Goal: Information Seeking & Learning: Learn about a topic

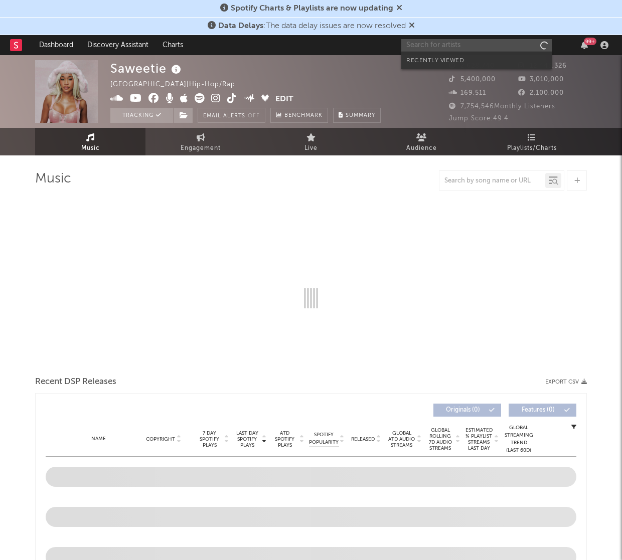
click at [460, 44] on input "text" at bounding box center [476, 45] width 150 height 13
click at [434, 47] on input "text" at bounding box center [476, 45] width 150 height 13
type input "[PERSON_NAME]"
select select "6m"
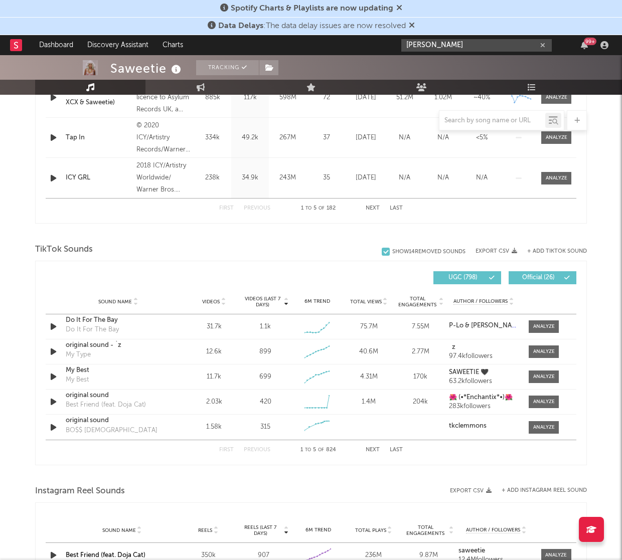
scroll to position [235, 0]
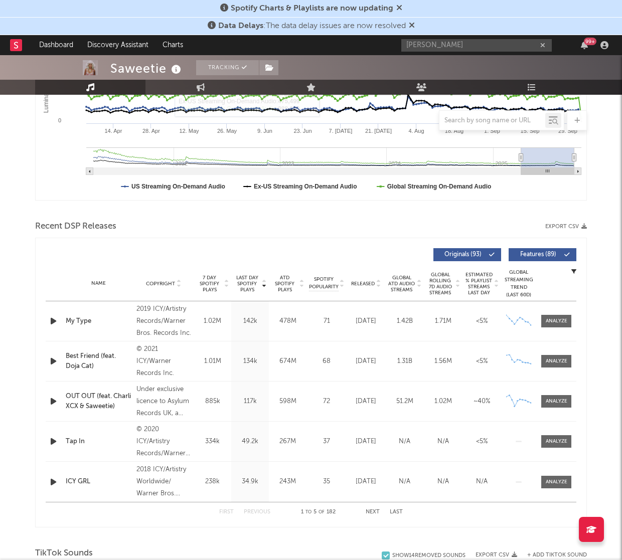
click at [458, 35] on div "[PERSON_NAME] 99 +" at bounding box center [506, 45] width 211 height 20
click at [454, 49] on input "[PERSON_NAME]" at bounding box center [476, 45] width 150 height 13
click at [453, 62] on div "[PERSON_NAME]" at bounding box center [491, 65] width 110 height 12
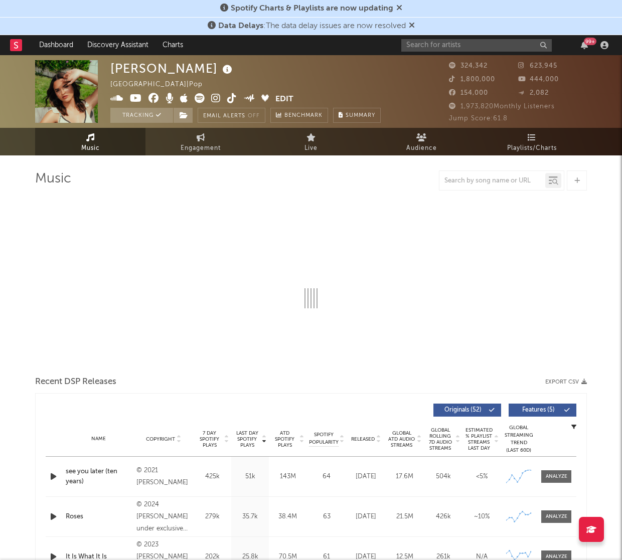
select select "6m"
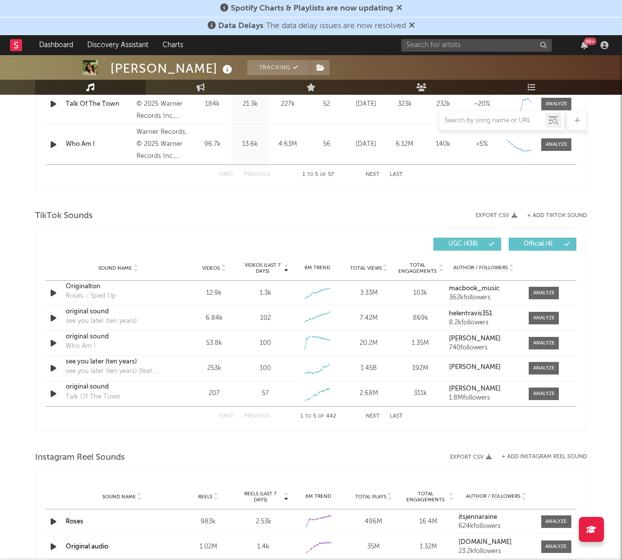
scroll to position [573, 0]
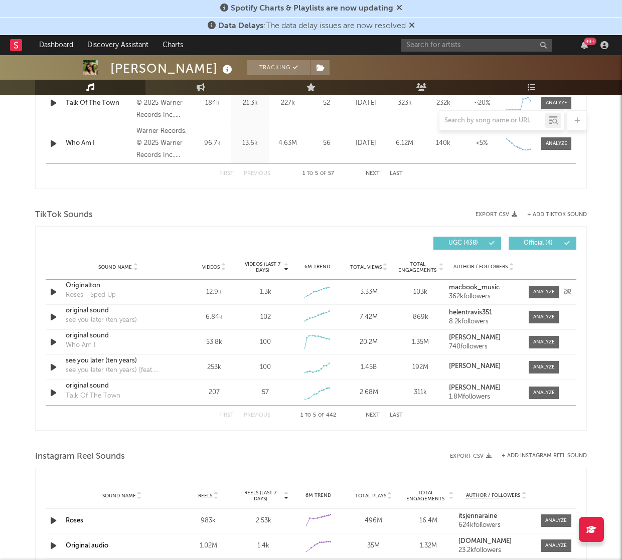
click at [54, 291] on icon "button" at bounding box center [53, 292] width 11 height 13
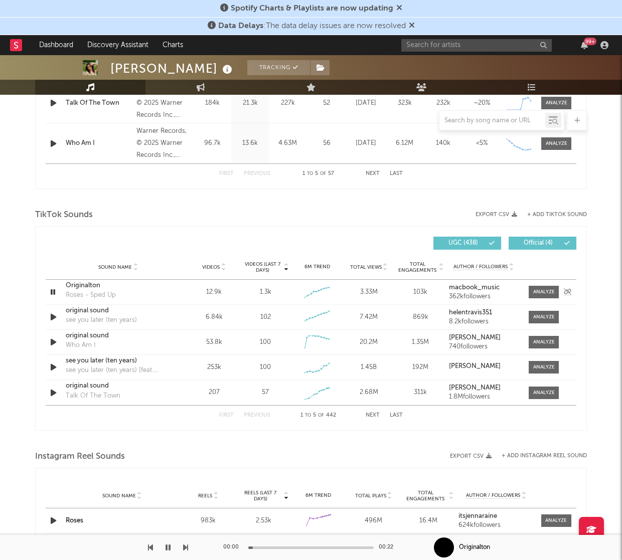
click at [53, 290] on icon "button" at bounding box center [53, 292] width 10 height 13
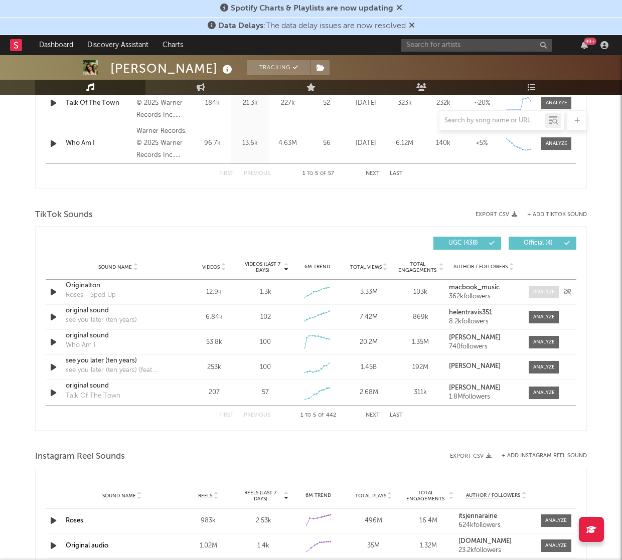
click at [548, 295] on div at bounding box center [544, 292] width 22 height 8
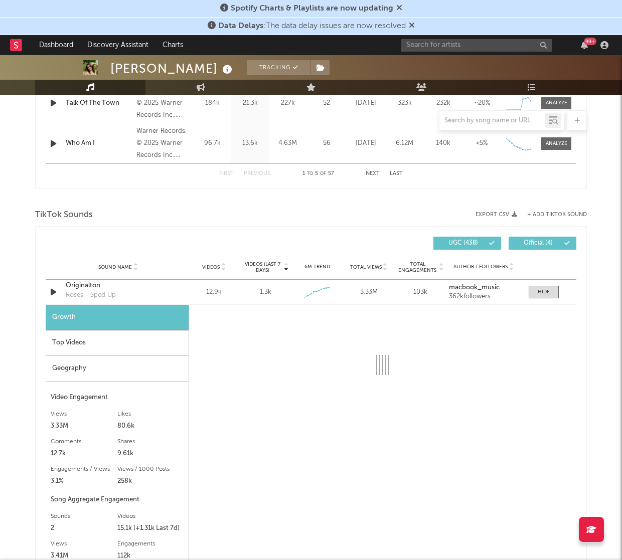
drag, startPoint x: 532, startPoint y: 290, endPoint x: 447, endPoint y: 369, distance: 115.7
click at [533, 291] on span at bounding box center [544, 292] width 30 height 13
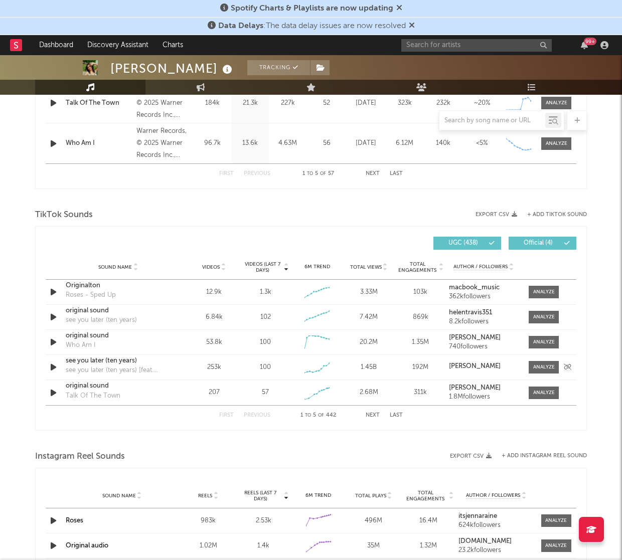
scroll to position [597, 0]
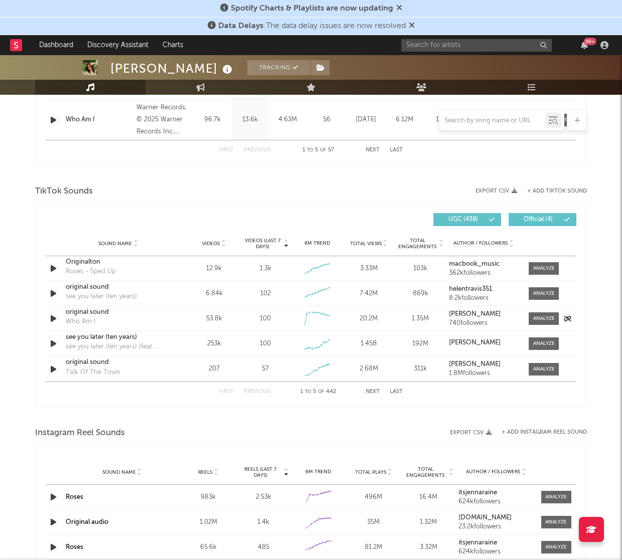
click at [52, 320] on icon "button" at bounding box center [53, 318] width 11 height 13
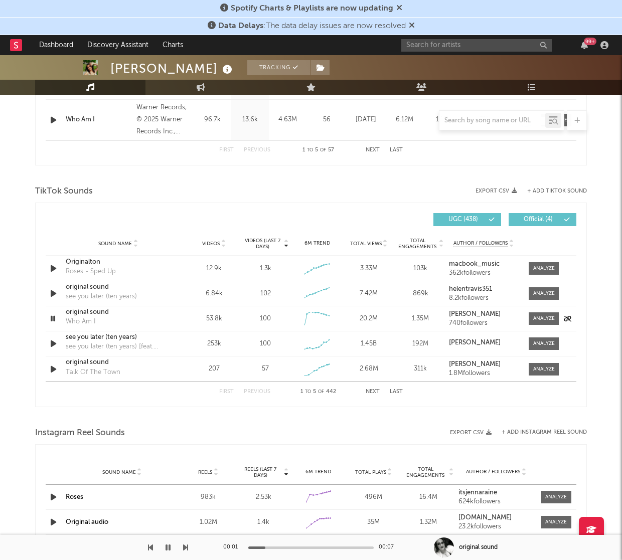
click at [51, 319] on icon "button" at bounding box center [53, 318] width 10 height 13
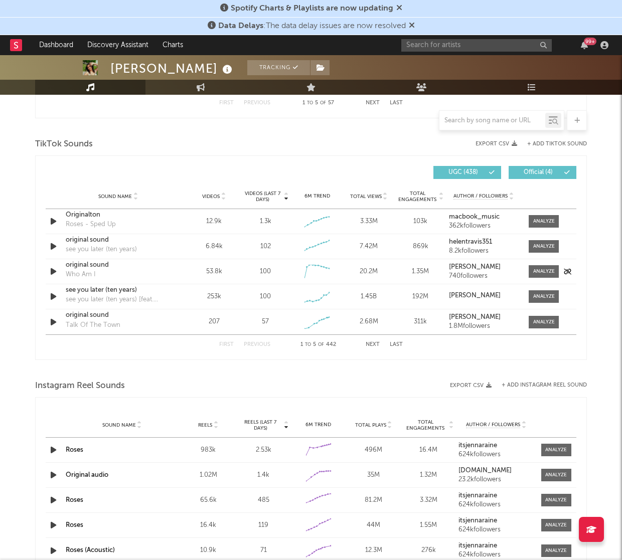
scroll to position [661, 0]
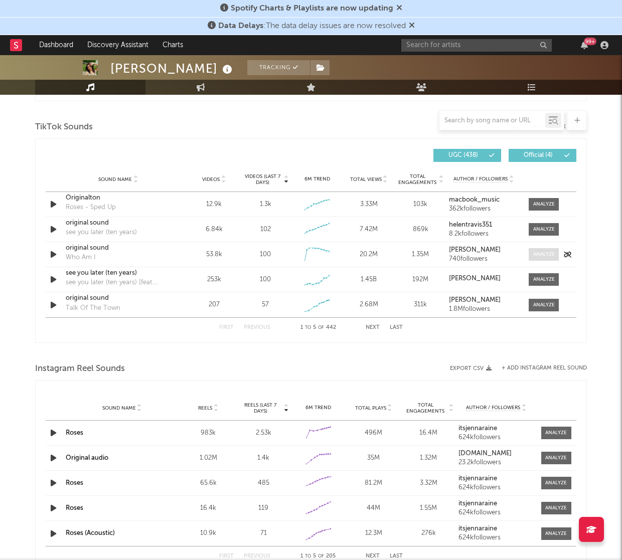
click at [541, 253] on div at bounding box center [544, 255] width 22 height 8
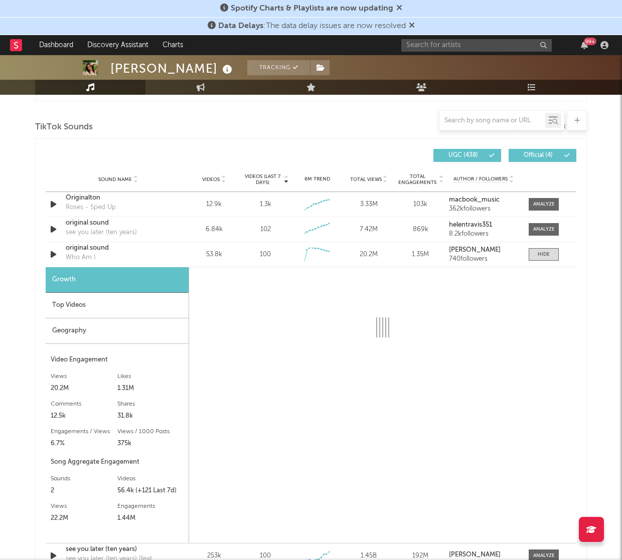
select select "1w"
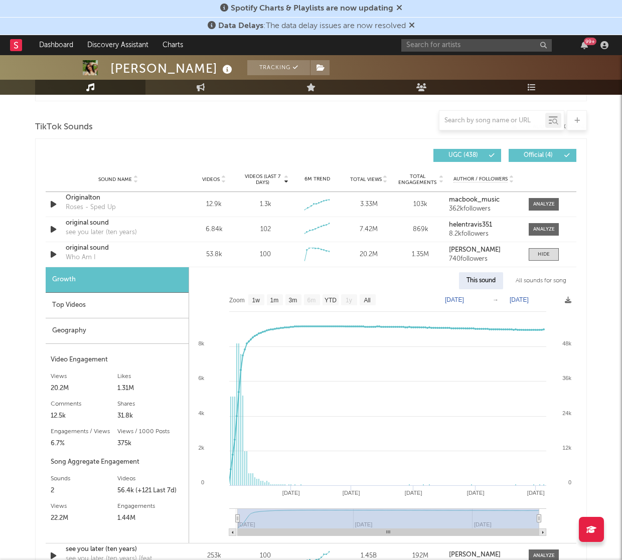
click at [538, 282] on div "All sounds for song" at bounding box center [541, 280] width 66 height 17
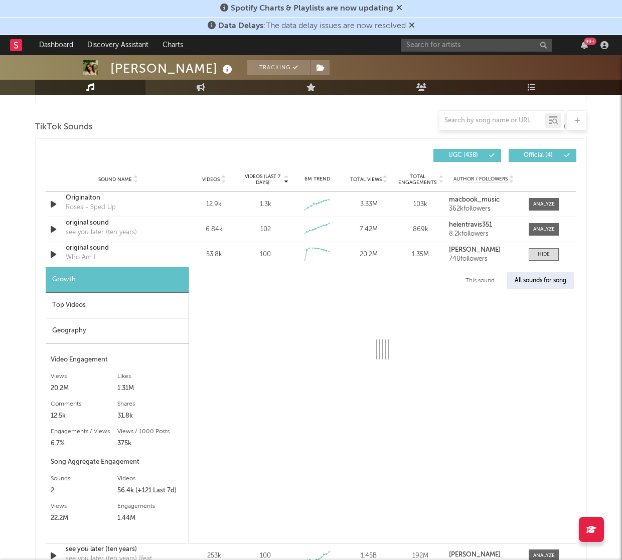
select select "1w"
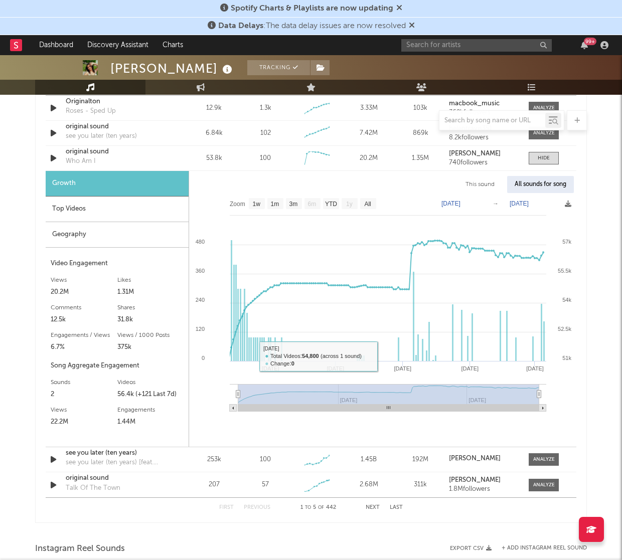
scroll to position [822, 0]
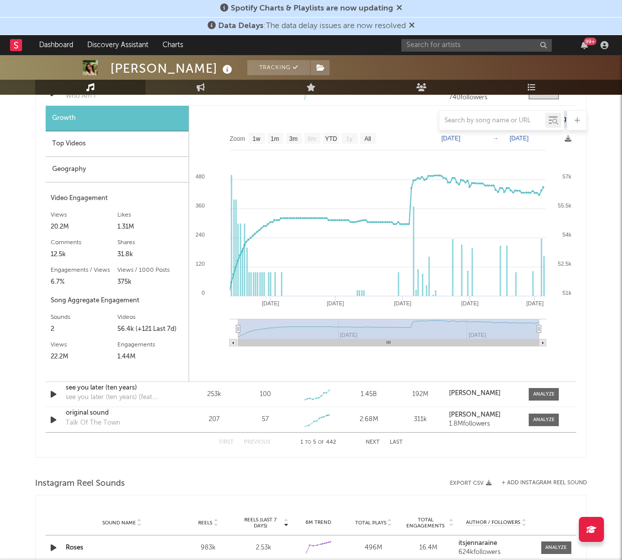
click at [370, 443] on button "Next" at bounding box center [373, 443] width 14 height 6
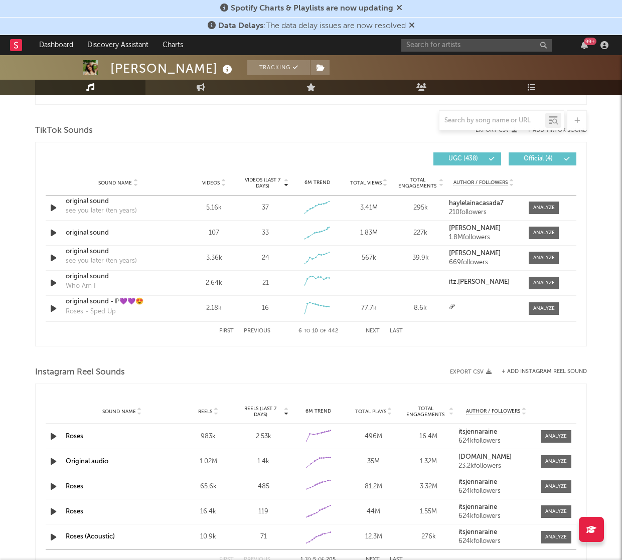
scroll to position [616, 0]
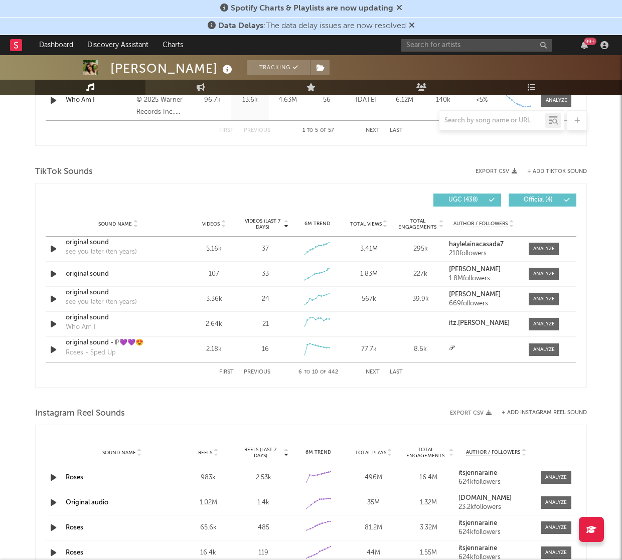
click at [467, 113] on div at bounding box center [501, 120] width 125 height 20
click at [467, 121] on input "text" at bounding box center [492, 121] width 106 height 8
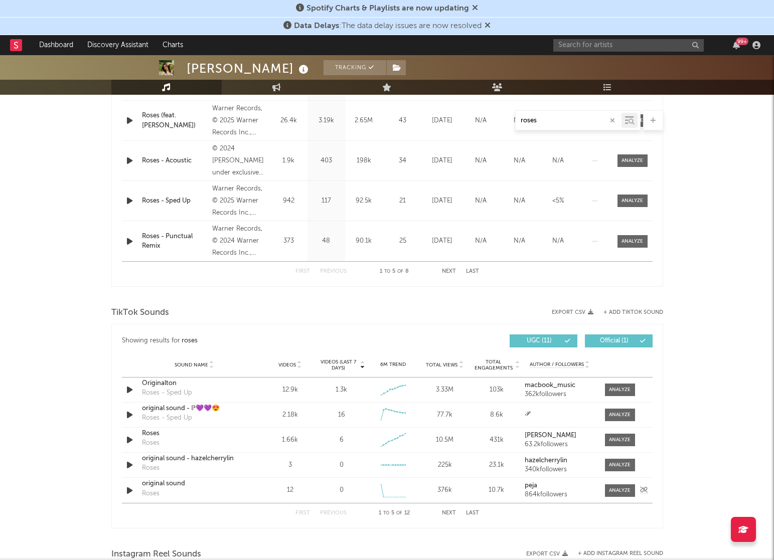
scroll to position [479, 0]
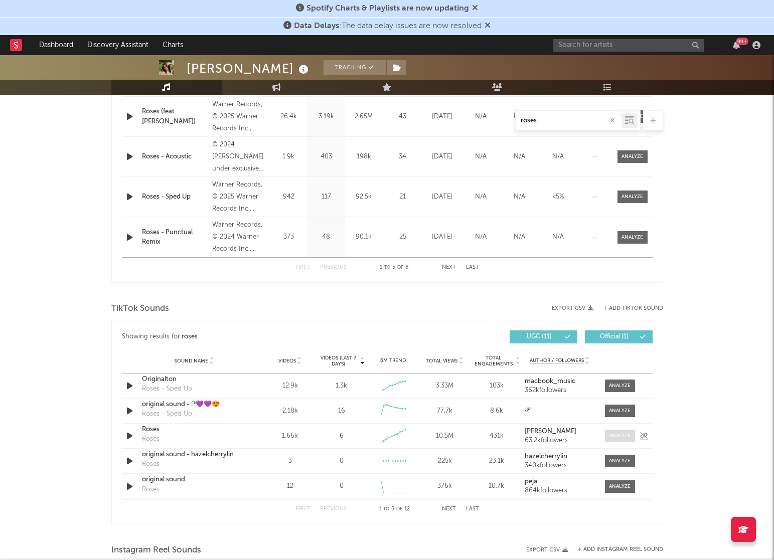
type input "roses"
click at [611, 436] on div at bounding box center [620, 436] width 22 height 8
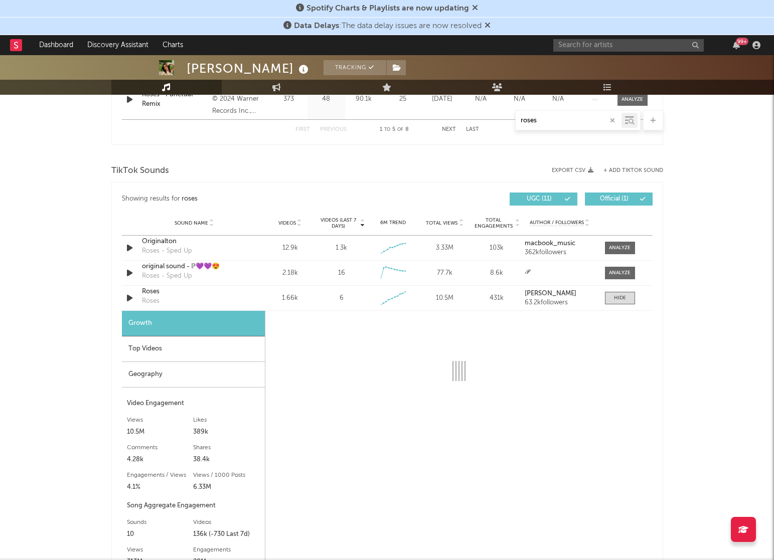
scroll to position [652, 0]
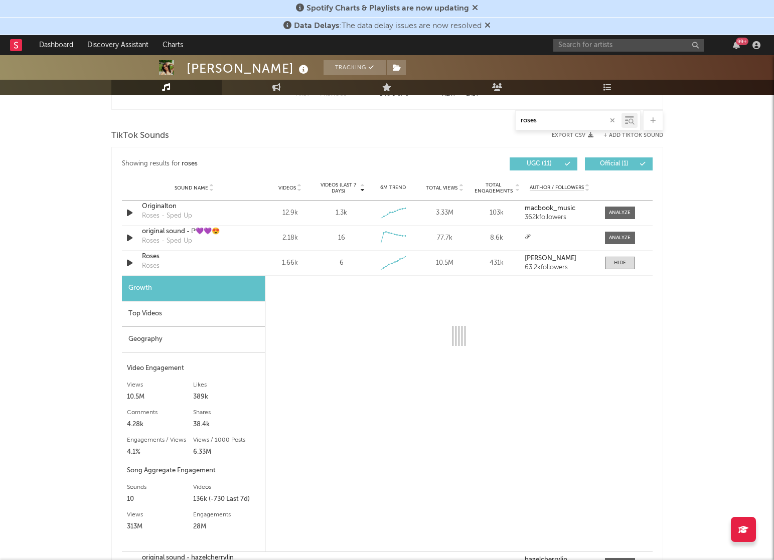
select select "6m"
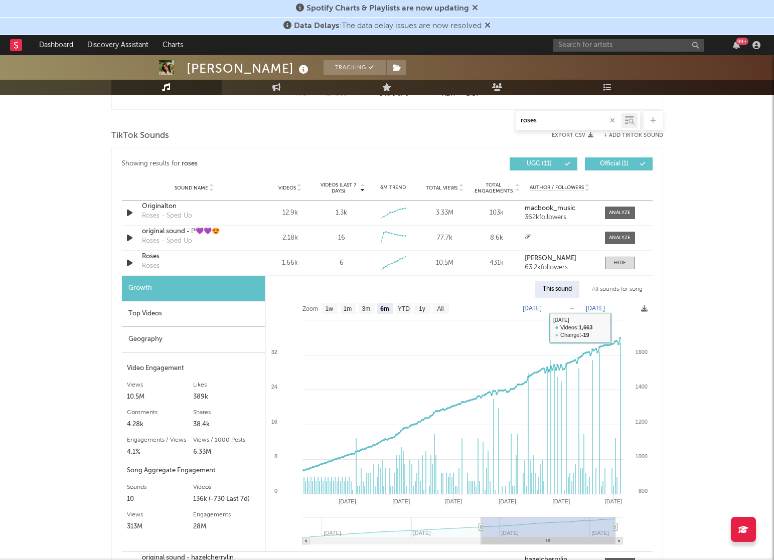
click at [618, 289] on div "All sounds for song" at bounding box center [617, 289] width 66 height 17
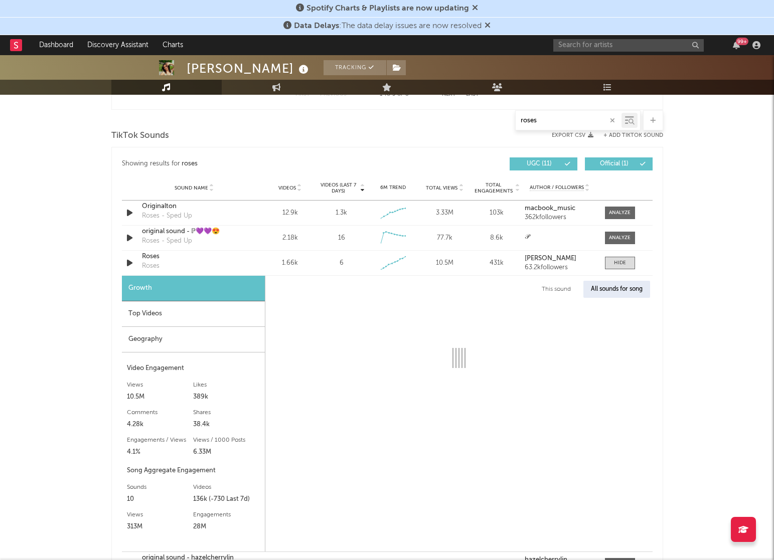
select select "1w"
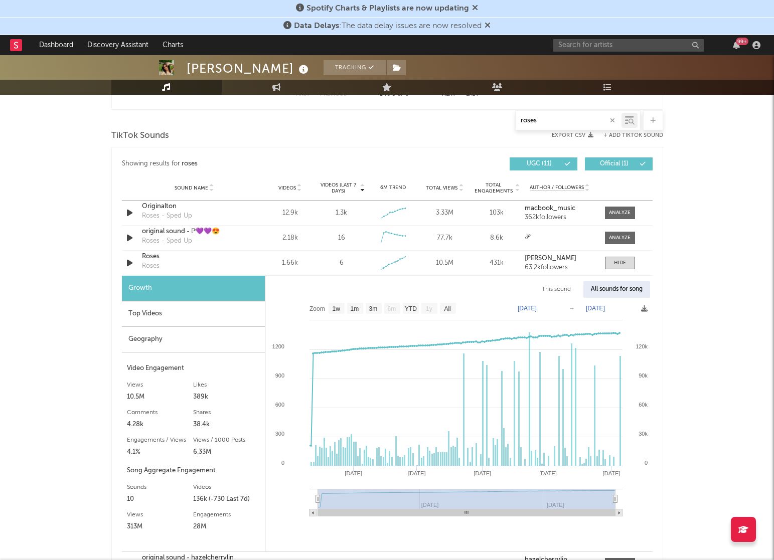
drag, startPoint x: 549, startPoint y: 122, endPoint x: 495, endPoint y: 121, distance: 53.7
click at [495, 121] on div "roses" at bounding box center [387, 120] width 552 height 20
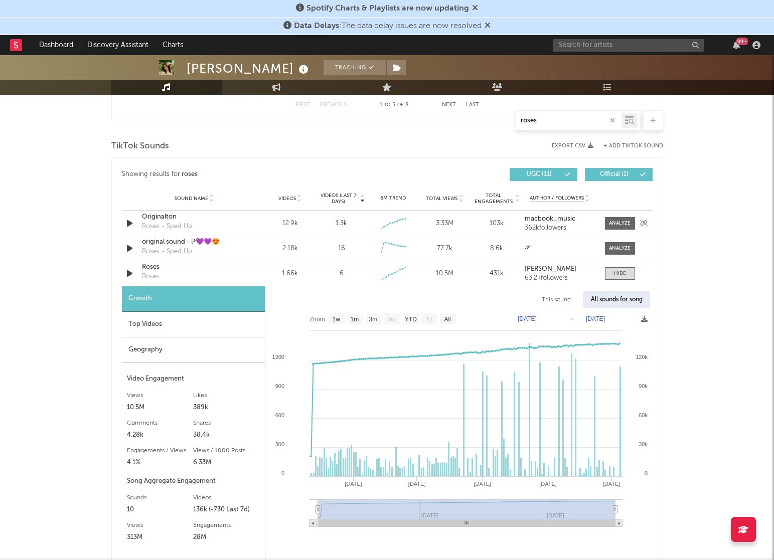
scroll to position [532, 0]
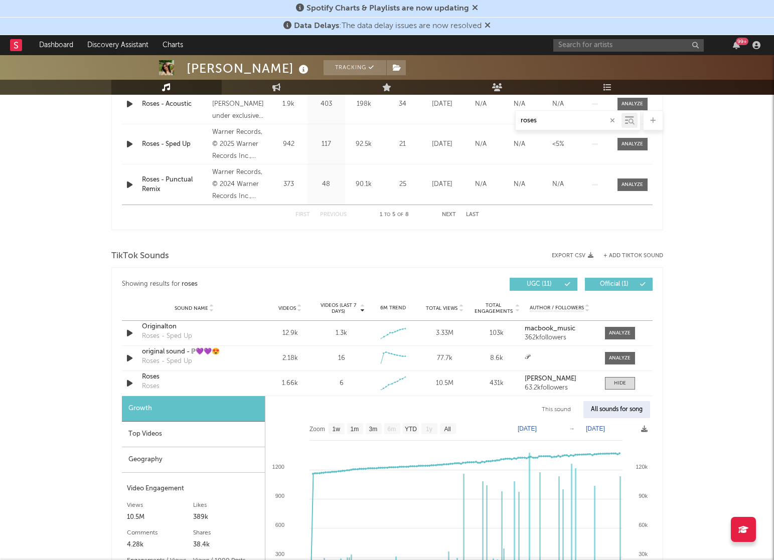
click at [547, 121] on input "roses" at bounding box center [569, 121] width 106 height 8
drag, startPoint x: 541, startPoint y: 123, endPoint x: 486, endPoint y: 121, distance: 55.2
click at [486, 122] on div "roses" at bounding box center [387, 120] width 552 height 20
type input "wh"
select select "1w"
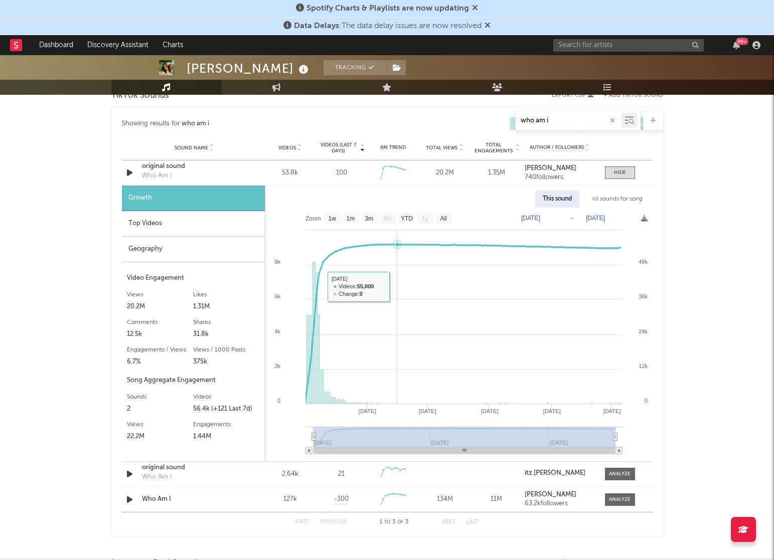
scroll to position [533, 0]
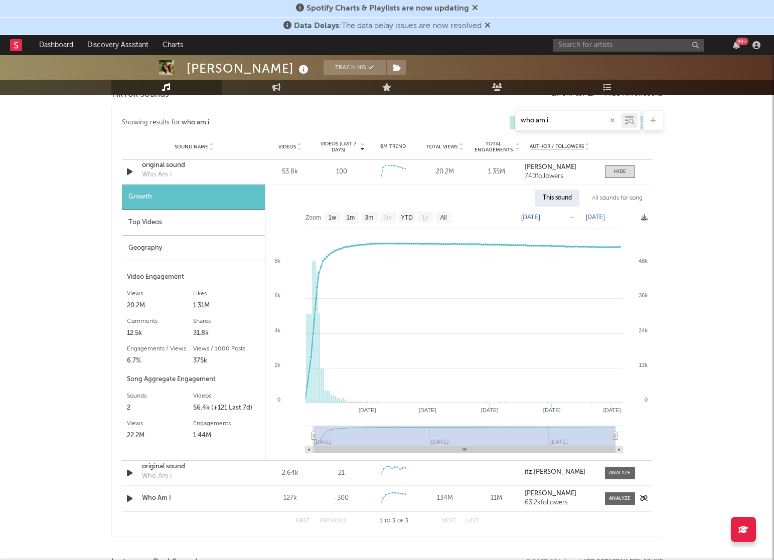
type input "who am i"
click at [290, 499] on div "127k" at bounding box center [290, 498] width 47 height 10
click at [612, 501] on div at bounding box center [620, 499] width 22 height 8
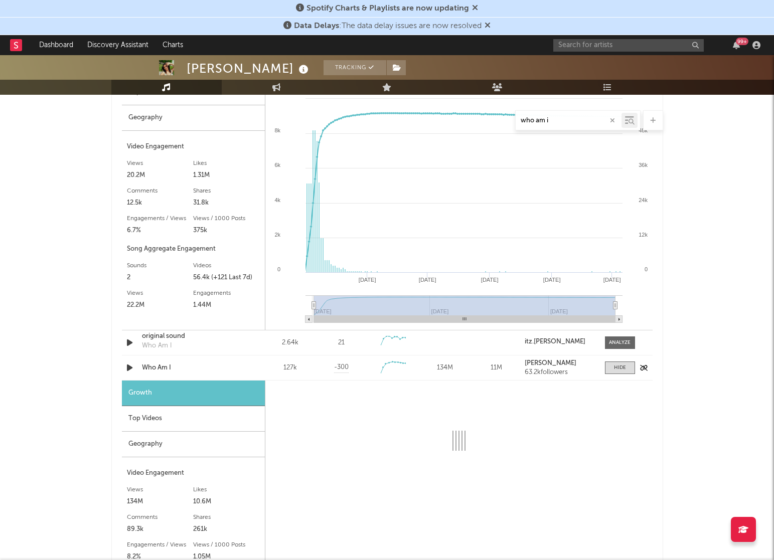
select select "1w"
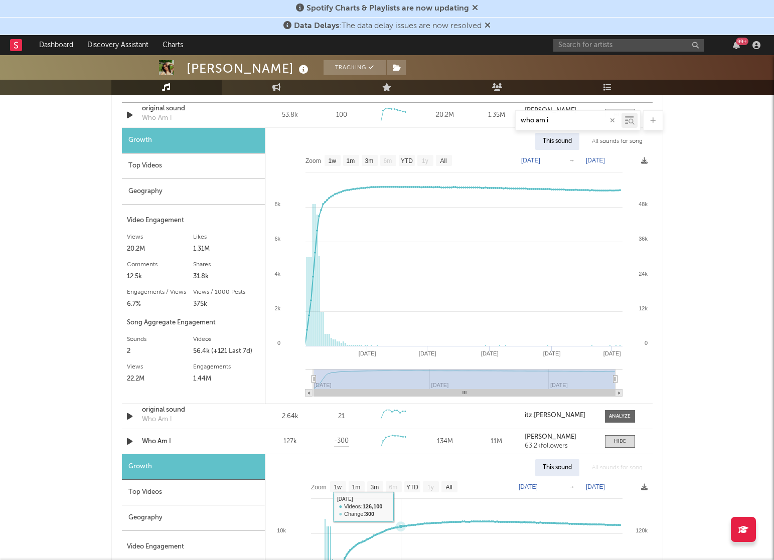
scroll to position [591, 0]
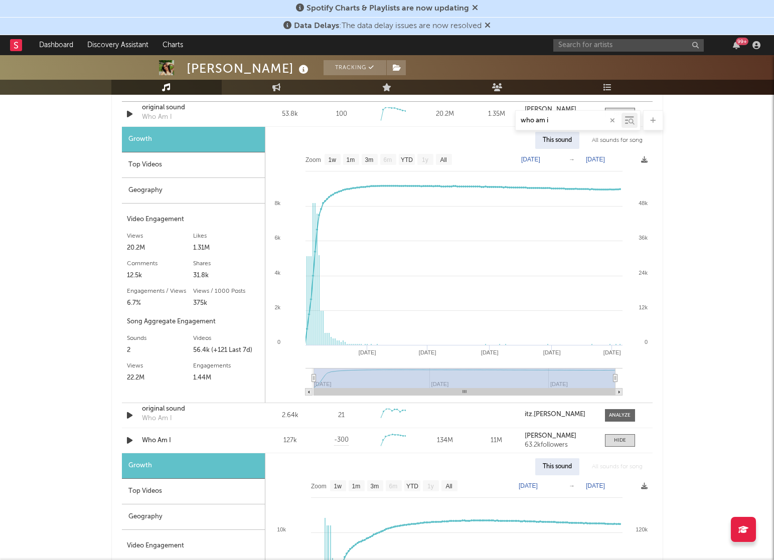
drag, startPoint x: 556, startPoint y: 122, endPoint x: 480, endPoint y: 117, distance: 76.4
click at [480, 119] on div "who am i" at bounding box center [387, 120] width 552 height 20
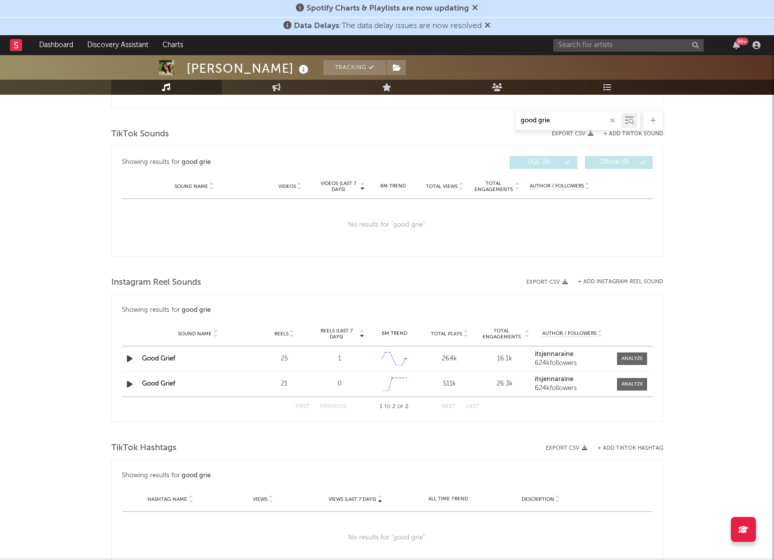
scroll to position [508, 0]
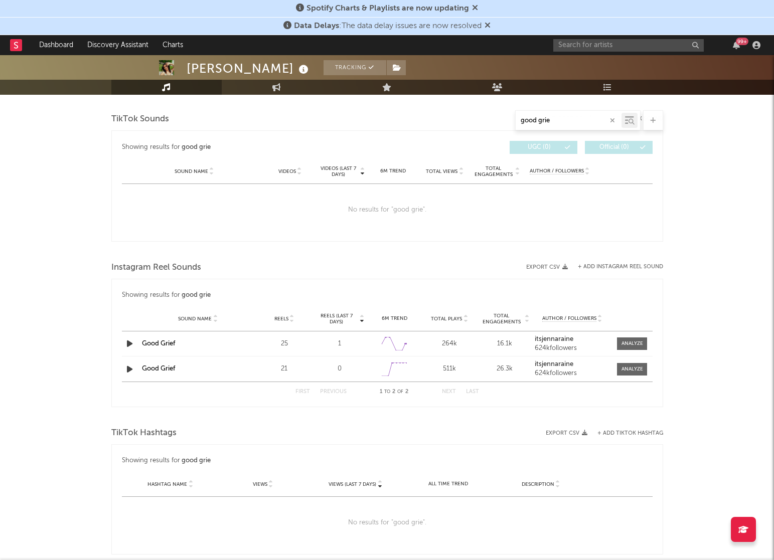
click at [153, 346] on link "Good Grief" at bounding box center [158, 343] width 33 height 7
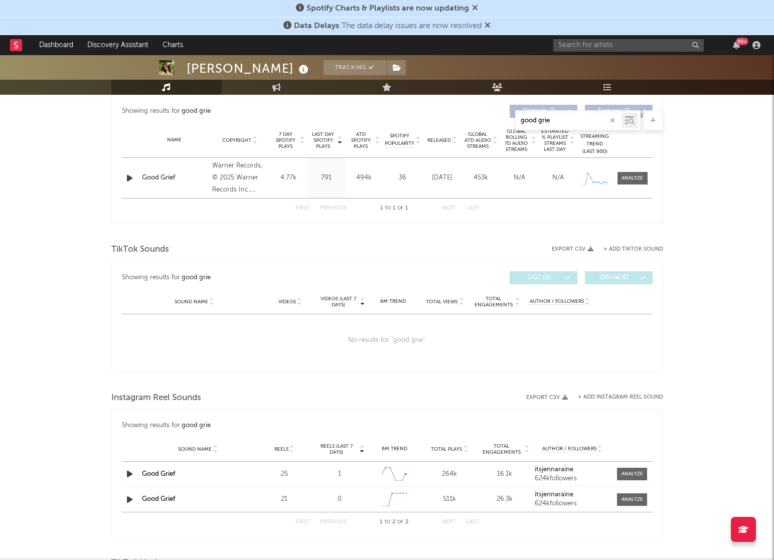
scroll to position [379, 0]
drag, startPoint x: 561, startPoint y: 120, endPoint x: 454, endPoint y: 117, distance: 106.8
click at [454, 117] on div "good grie" at bounding box center [387, 120] width 552 height 20
type input "2"
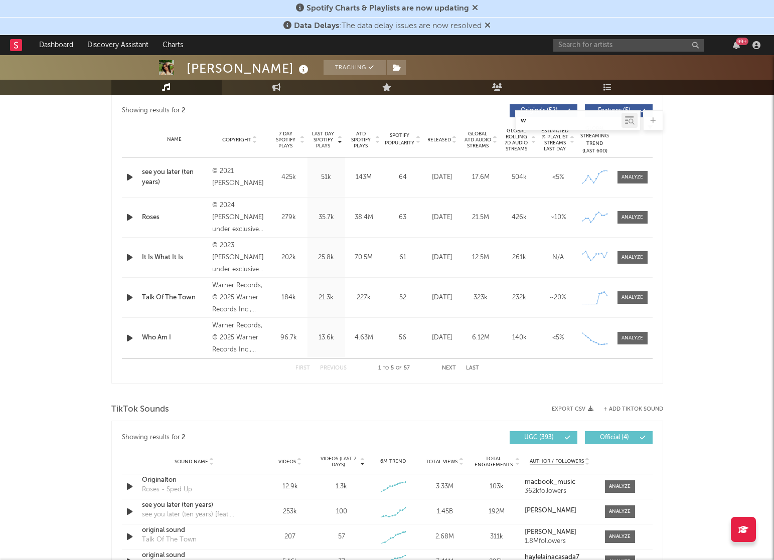
type input "wh"
select select "1w"
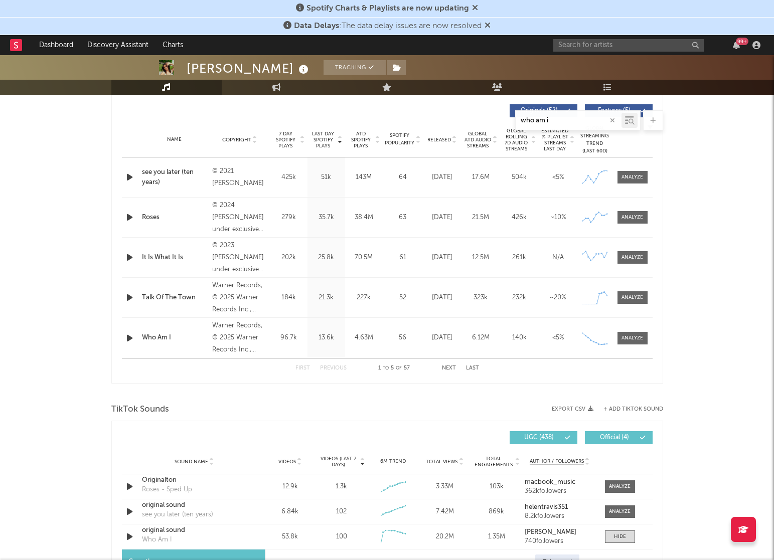
type input "who am. i"
select select "1w"
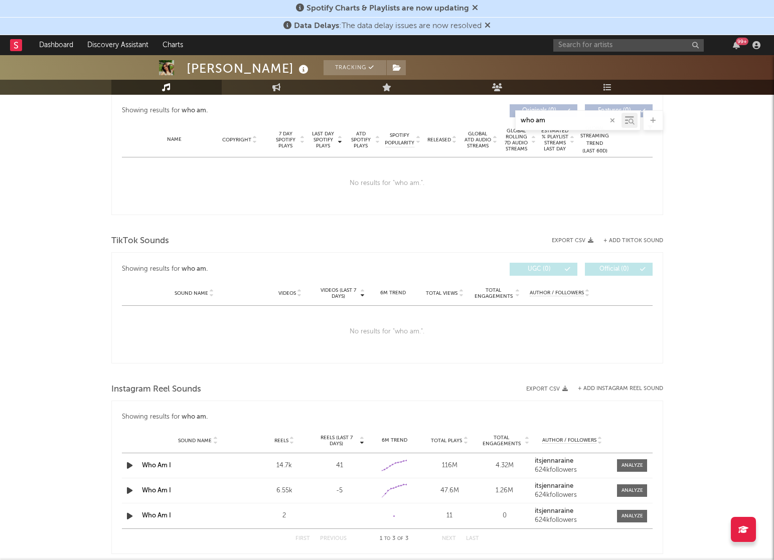
type input "who am"
select select "1w"
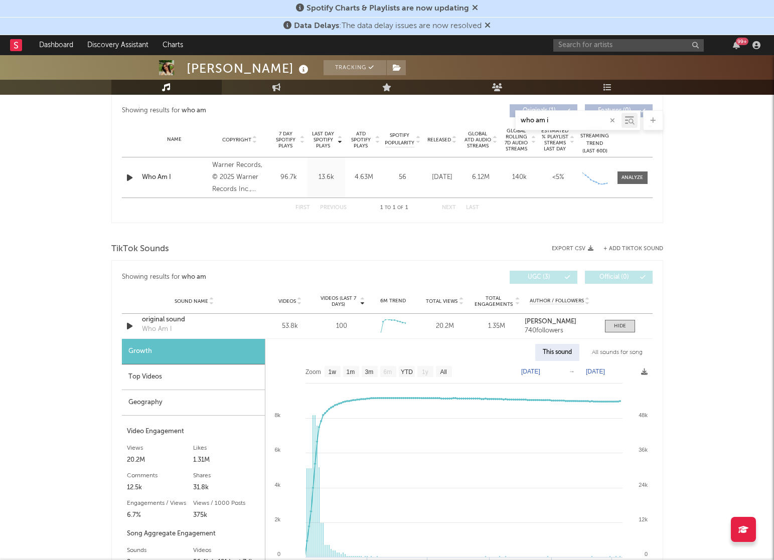
type input "who am i"
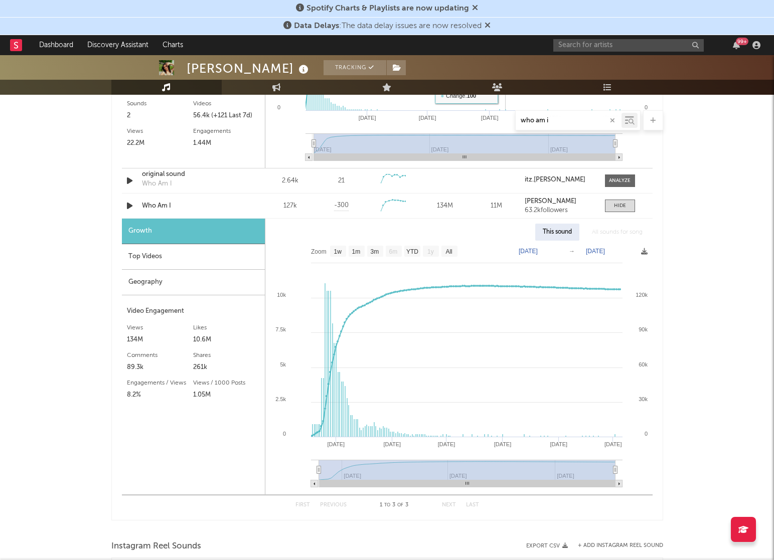
scroll to position [850, 0]
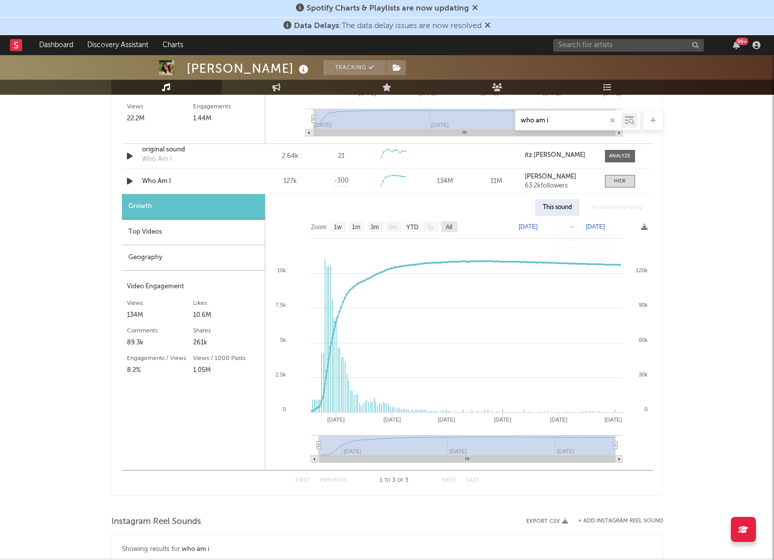
click at [450, 230] on text "All" at bounding box center [448, 227] width 7 height 7
click at [454, 226] on rect at bounding box center [449, 226] width 16 height 11
click at [449, 229] on text "All" at bounding box center [449, 227] width 8 height 7
select select "All"
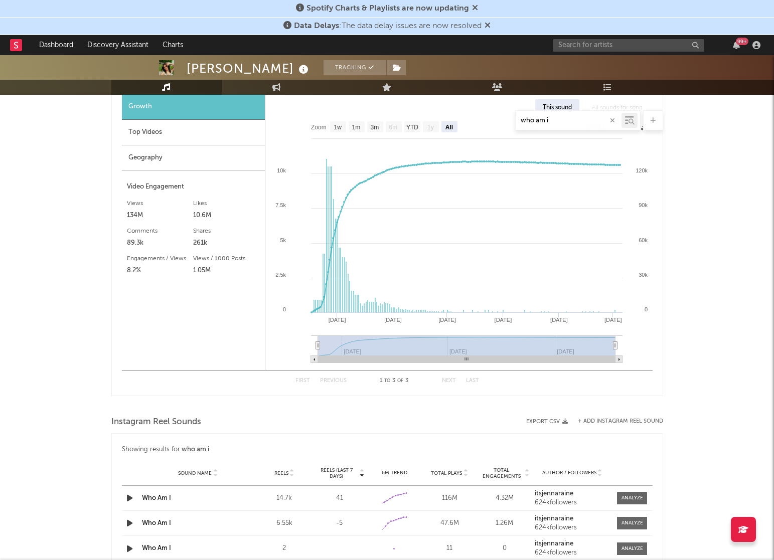
scroll to position [899, 0]
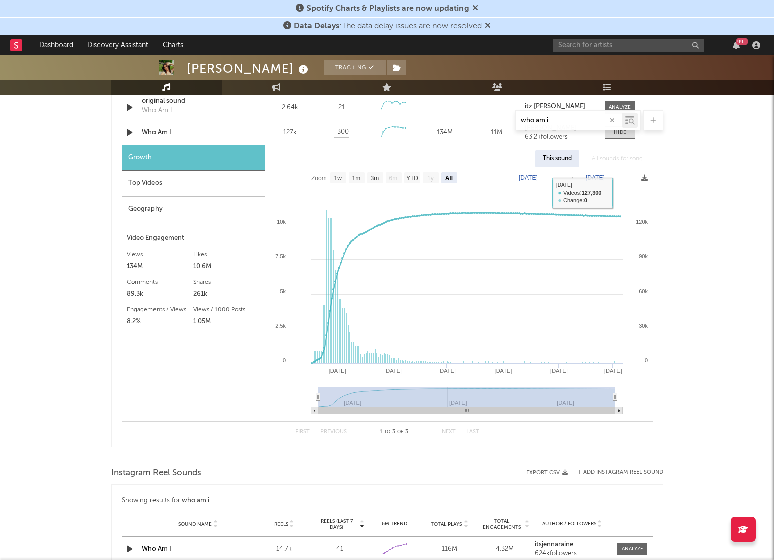
click at [597, 176] on text "[DATE]" at bounding box center [595, 178] width 19 height 7
type input "who am i"
click at [588, 177] on input "[DATE]" at bounding box center [599, 178] width 47 height 10
click at [586, 177] on input "[DATE]" at bounding box center [599, 178] width 47 height 10
click at [621, 179] on input "[DATE]" at bounding box center [599, 178] width 47 height 10
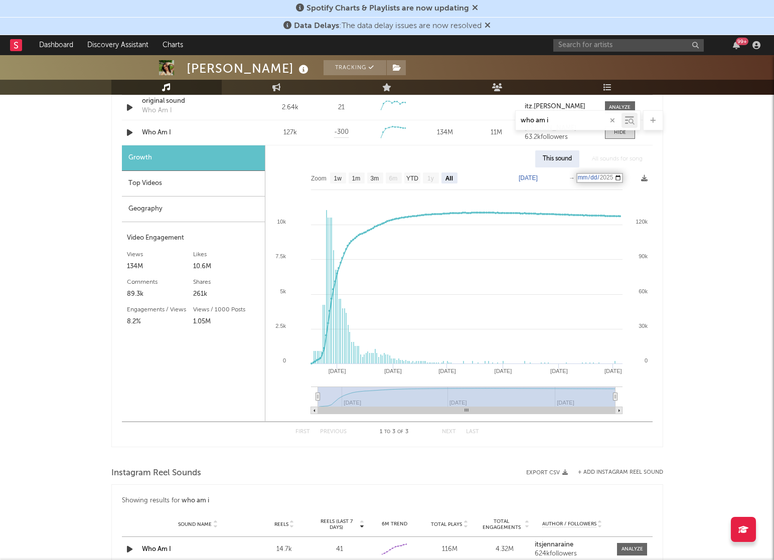
type input "[DATE]"
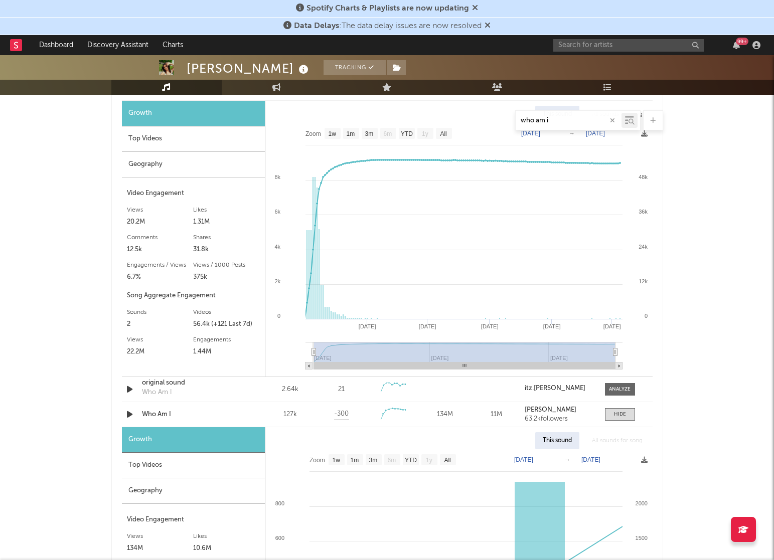
scroll to position [557, 0]
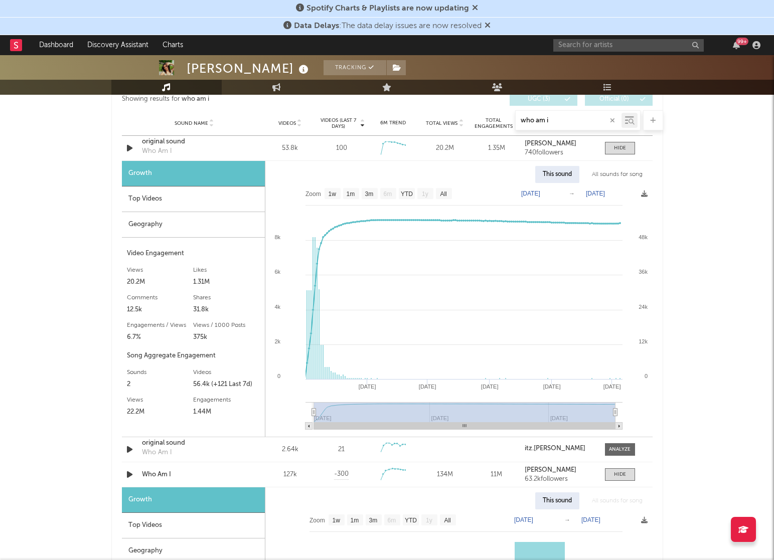
click at [598, 193] on text "[DATE]" at bounding box center [595, 193] width 19 height 7
click at [621, 194] on input "[DATE]" at bounding box center [599, 194] width 47 height 10
type input "[DATE]"
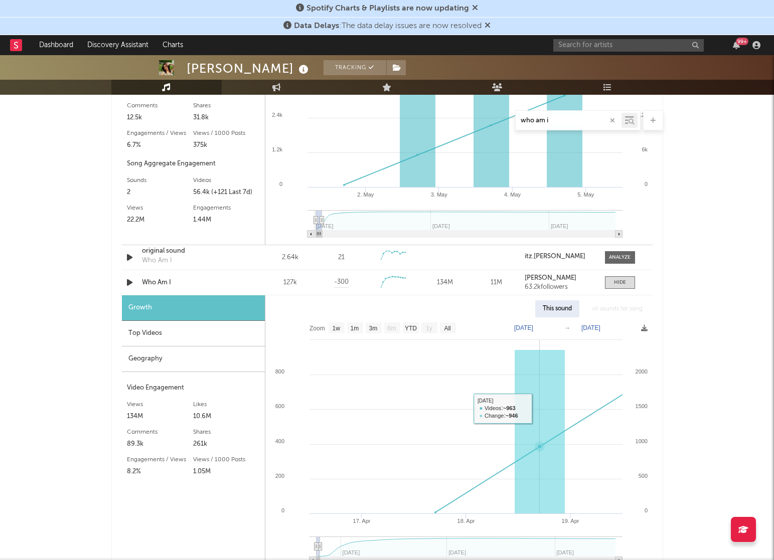
scroll to position [753, 0]
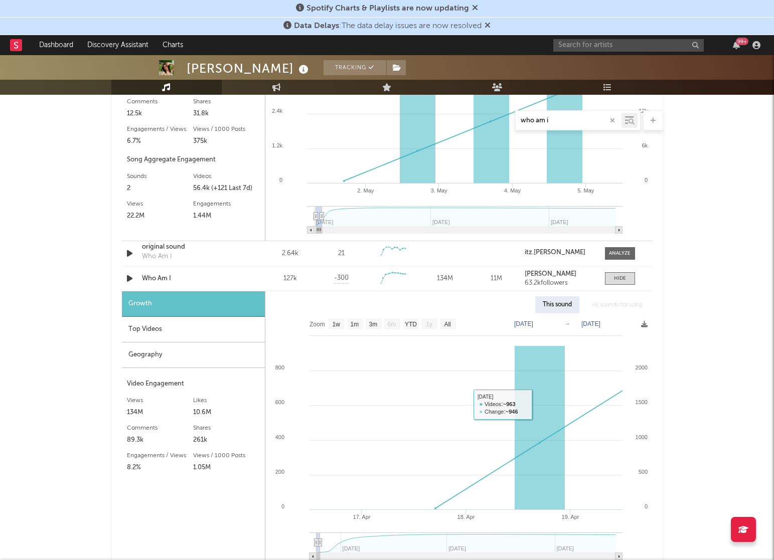
click at [593, 329] on rect at bounding box center [458, 440] width 387 height 254
click at [599, 324] on text "[DATE]" at bounding box center [590, 323] width 19 height 7
click at [597, 324] on input "[DATE]" at bounding box center [597, 324] width 47 height 10
click at [620, 324] on input "[DATE]" at bounding box center [597, 324] width 47 height 10
type input "[DATE]"
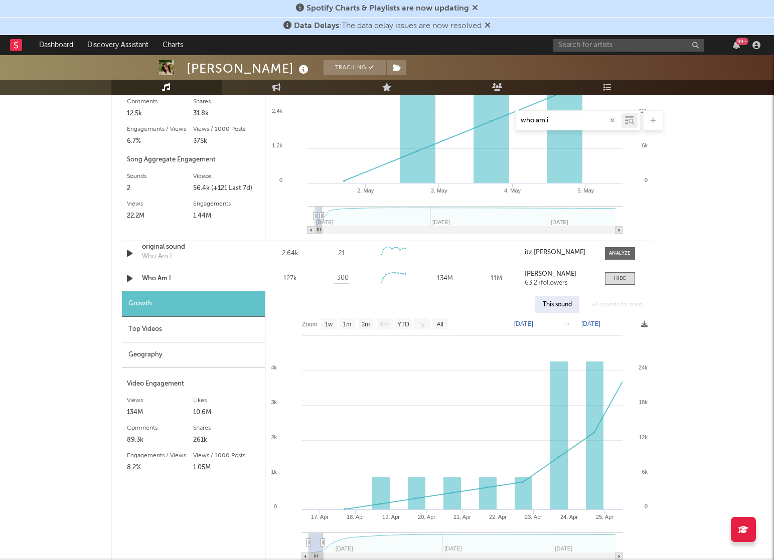
drag, startPoint x: 564, startPoint y: 121, endPoint x: 471, endPoint y: 120, distance: 92.8
click at [473, 121] on div "who am i" at bounding box center [387, 120] width 552 height 20
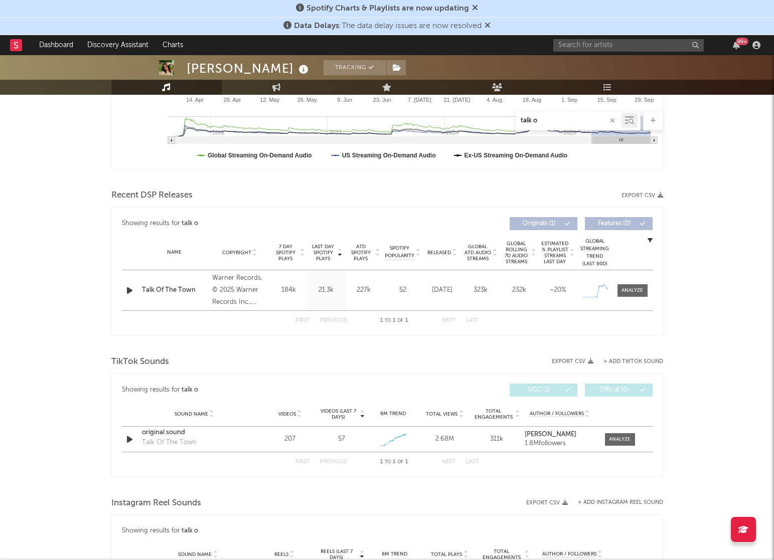
scroll to position [268, 0]
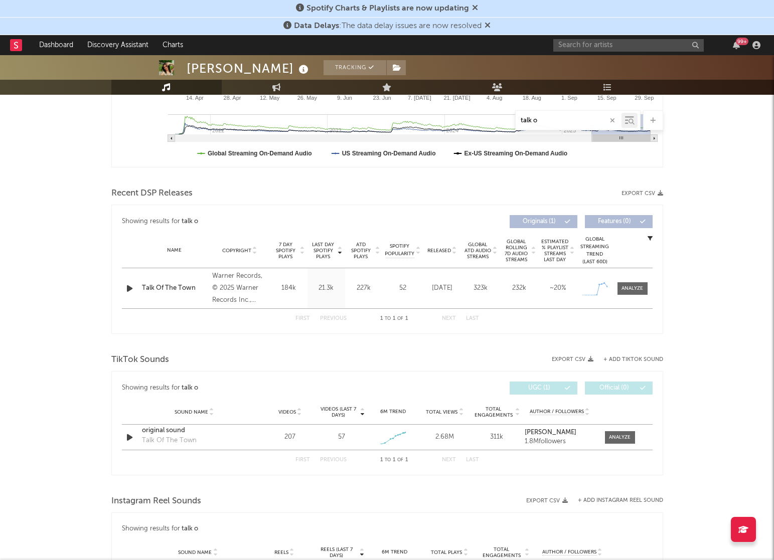
type input "talk o"
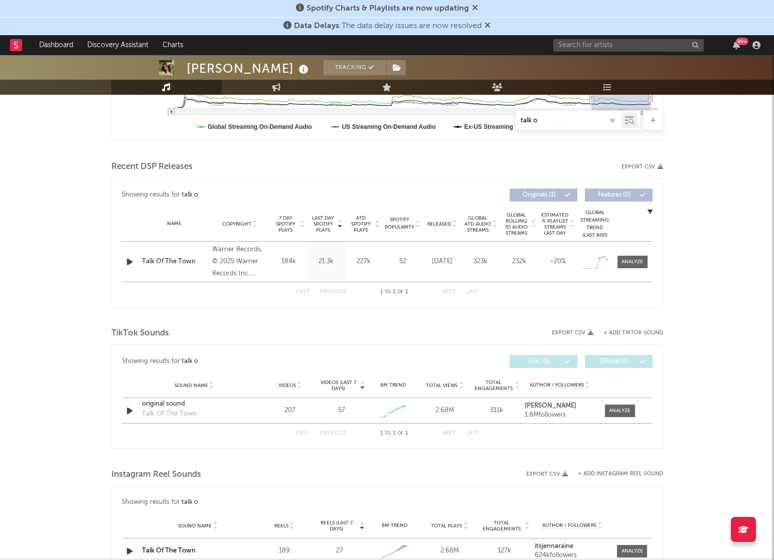
scroll to position [299, 0]
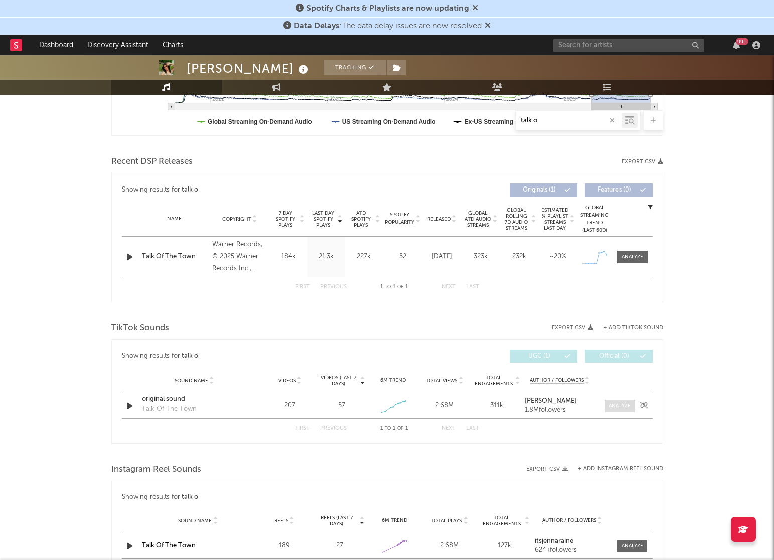
click at [619, 407] on div at bounding box center [620, 406] width 22 height 8
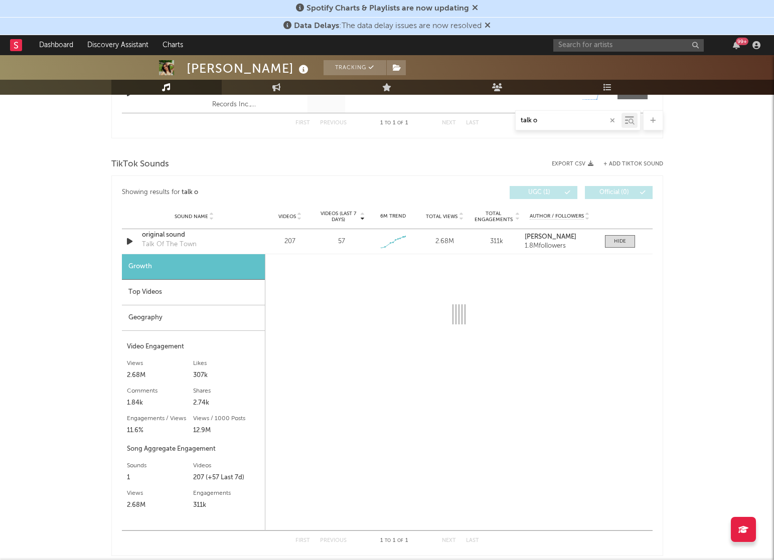
select select "1w"
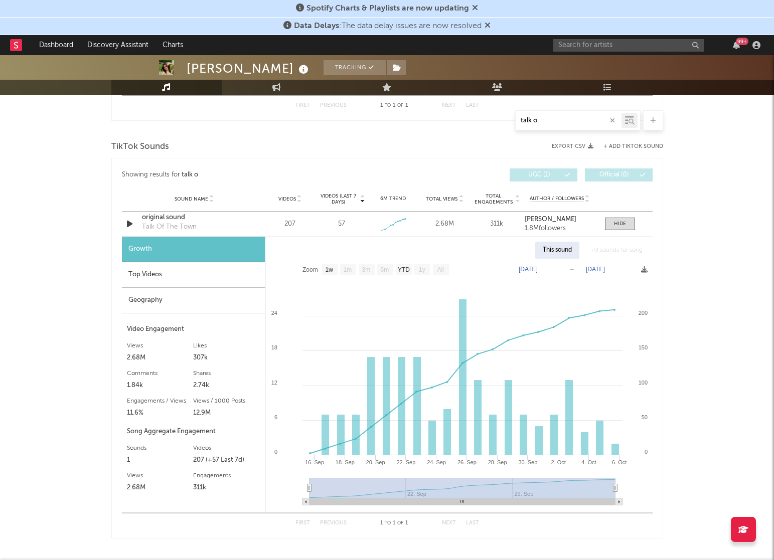
scroll to position [489, 0]
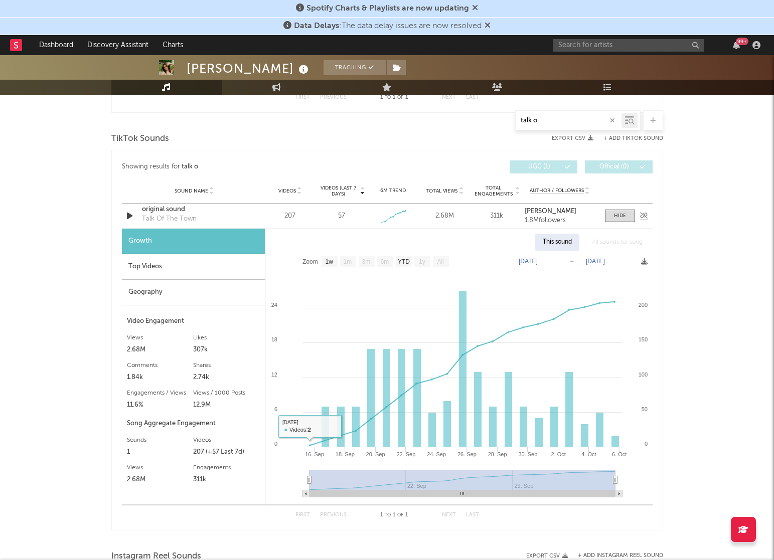
click at [206, 211] on div "original sound" at bounding box center [194, 210] width 105 height 10
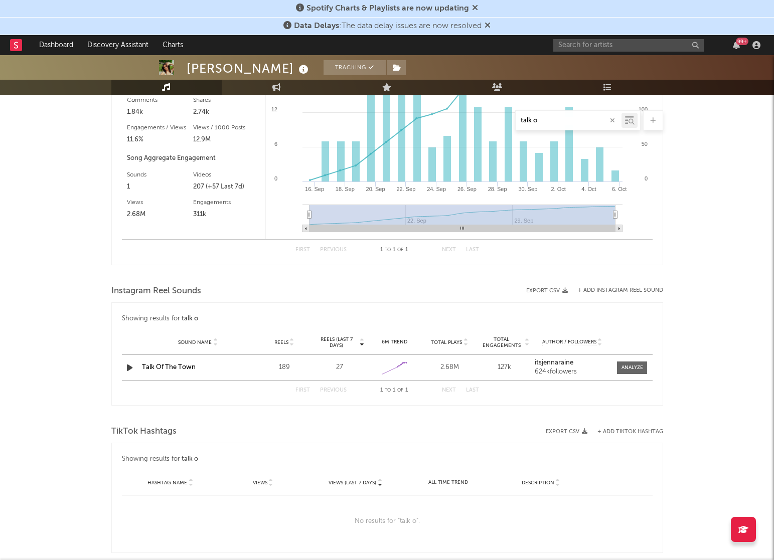
scroll to position [760, 0]
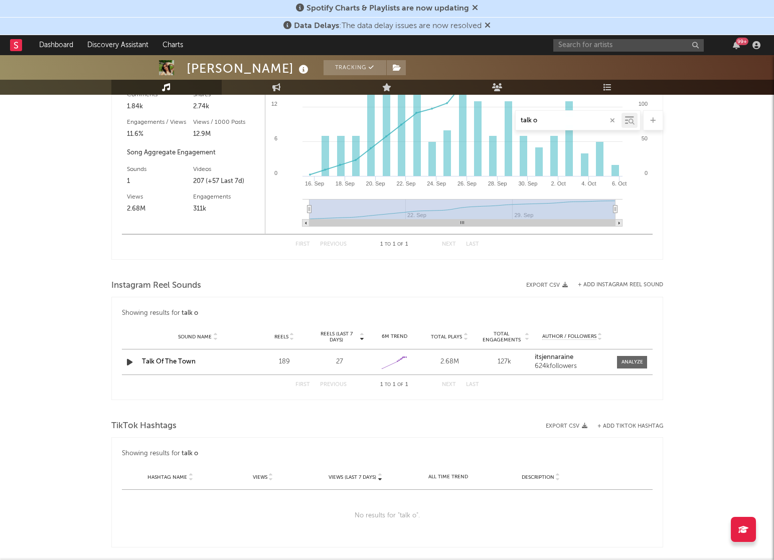
click at [219, 362] on div "Talk Of The Town" at bounding box center [198, 362] width 112 height 10
click at [621, 365] on div at bounding box center [632, 363] width 22 height 8
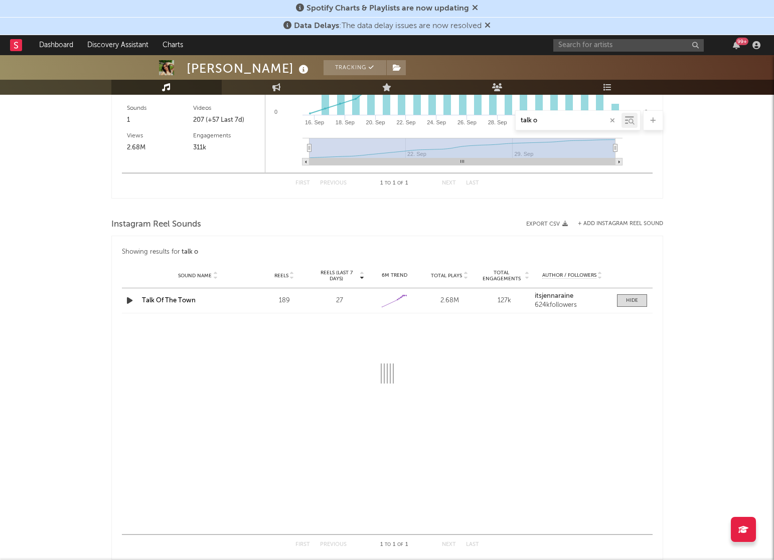
select select "1w"
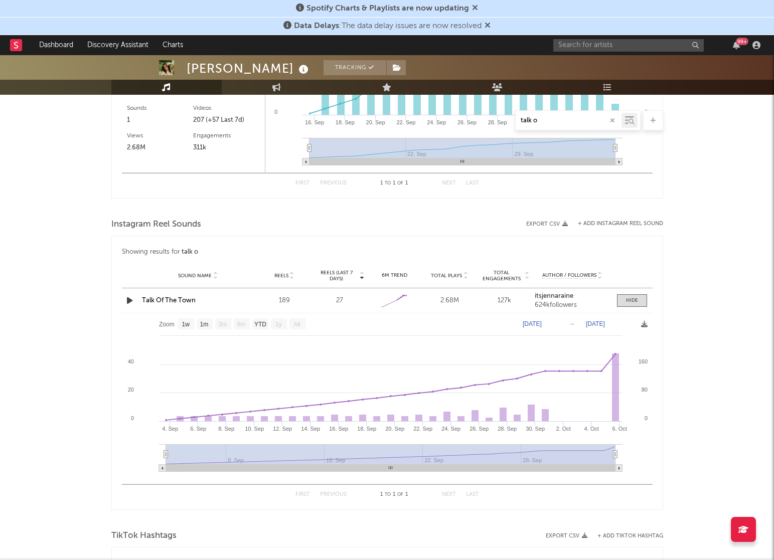
scroll to position [821, 0]
click at [167, 301] on link "Talk Of The Town" at bounding box center [169, 300] width 54 height 7
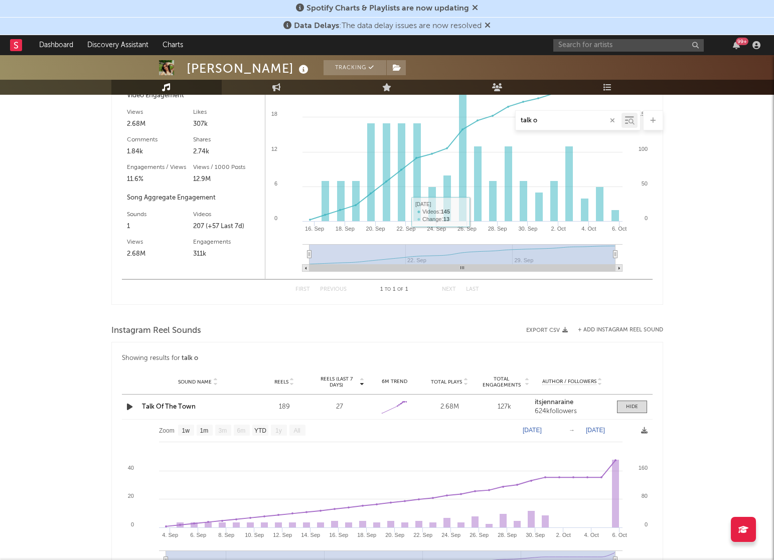
scroll to position [716, 0]
drag, startPoint x: 553, startPoint y: 122, endPoint x: 486, endPoint y: 121, distance: 67.2
click at [486, 122] on div "talk o" at bounding box center [387, 120] width 552 height 20
type input "roses"
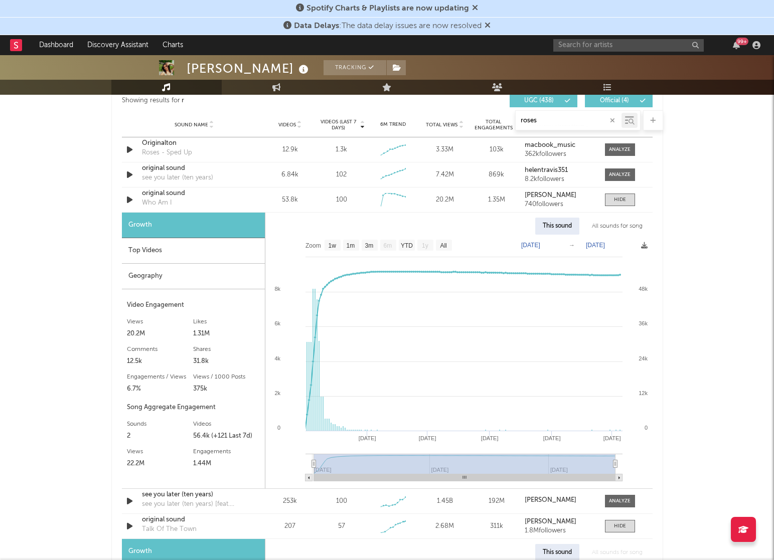
select select "6m"
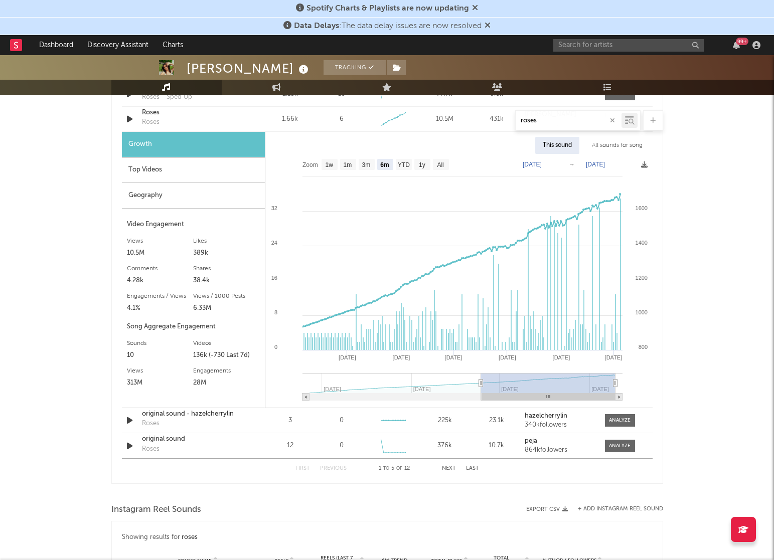
scroll to position [1051, 0]
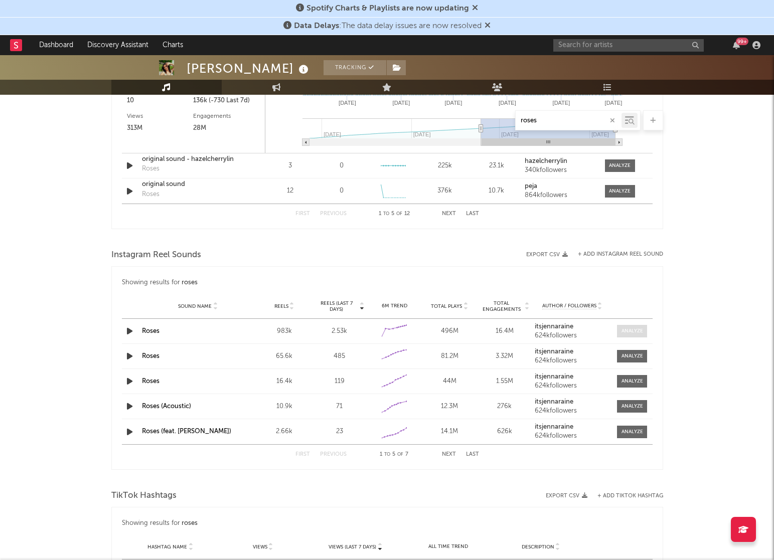
type input "roses"
click at [621, 332] on div at bounding box center [632, 331] width 22 height 8
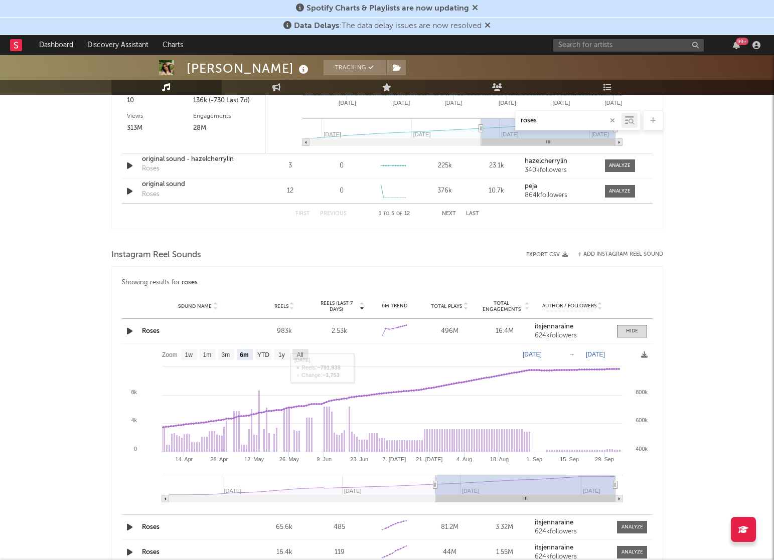
click at [303, 354] on text "All" at bounding box center [299, 355] width 7 height 7
select select "All"
type input "[DATE]"
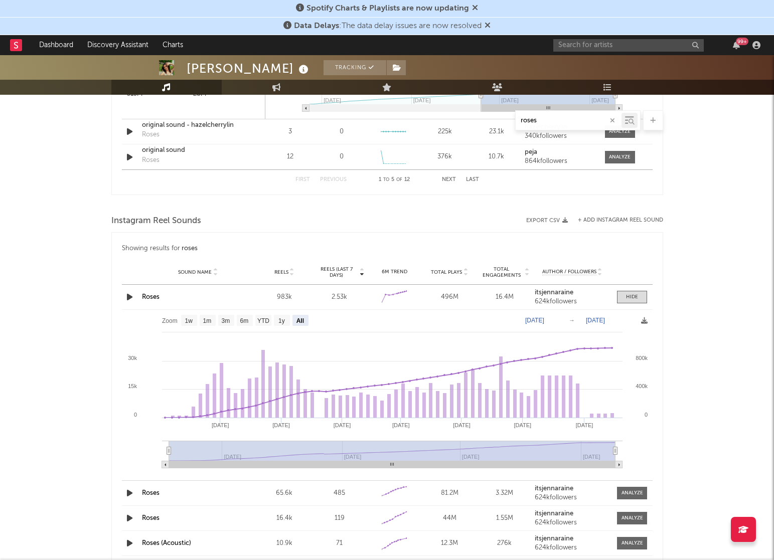
scroll to position [1086, 0]
click at [598, 322] on text "[DATE]" at bounding box center [595, 319] width 19 height 7
click at [621, 318] on rect at bounding box center [387, 391] width 531 height 165
click at [605, 320] on text "[DATE]" at bounding box center [595, 319] width 19 height 7
click at [613, 319] on input "[DATE]" at bounding box center [599, 320] width 47 height 10
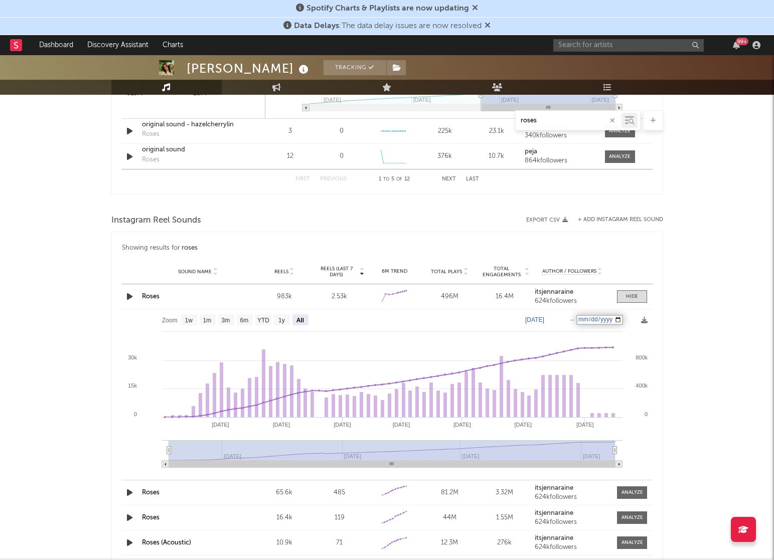
click at [621, 319] on input "[DATE]" at bounding box center [599, 320] width 47 height 10
click at [621, 314] on div "[PERSON_NAME] Tracking [GEOGRAPHIC_DATA] | Pop Edit Tracking Email Alerts Off B…" at bounding box center [387, 30] width 774 height 2122
click at [608, 325] on rect at bounding box center [387, 391] width 531 height 165
click at [605, 320] on text "[DATE]" at bounding box center [595, 319] width 19 height 7
click at [617, 320] on input "[DATE]" at bounding box center [599, 320] width 47 height 10
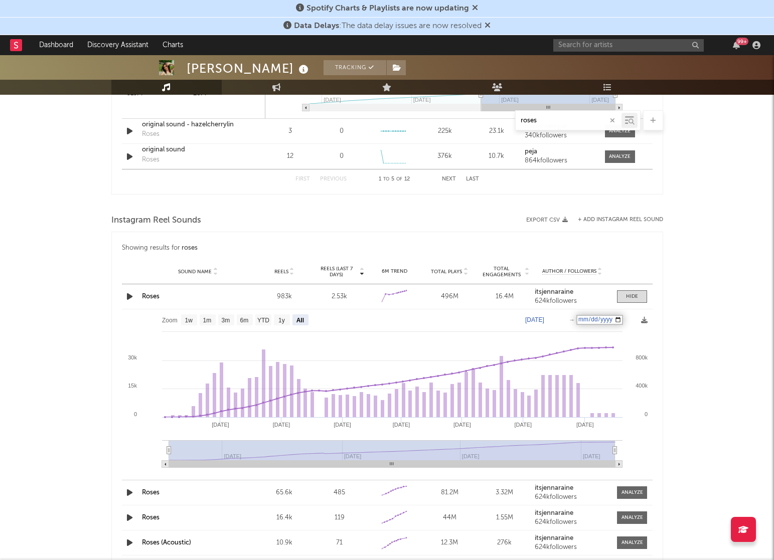
click at [621, 320] on div "Zoom 1w 1m 3m 6m YTD 1y All [DATE] [DATE] Created with Highcharts 10.3.3 Sep '[…" at bounding box center [387, 391] width 531 height 165
click at [621, 320] on input "[DATE]" at bounding box center [599, 320] width 47 height 10
type input "[DATE]"
select select "3m"
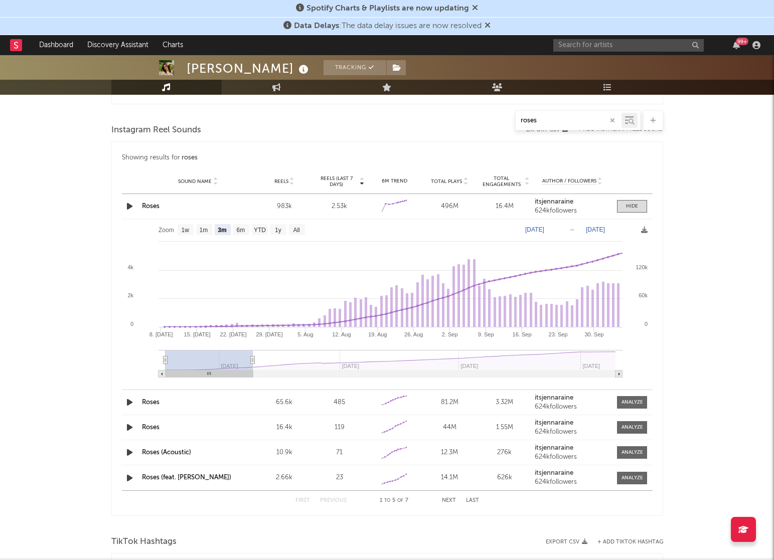
scroll to position [1176, 0]
click at [162, 405] on div "Roses" at bounding box center [198, 402] width 112 height 10
click at [161, 204] on div "Roses" at bounding box center [198, 206] width 112 height 10
click at [152, 209] on div "Roses" at bounding box center [198, 206] width 112 height 10
click at [152, 203] on link "Roses" at bounding box center [151, 206] width 18 height 7
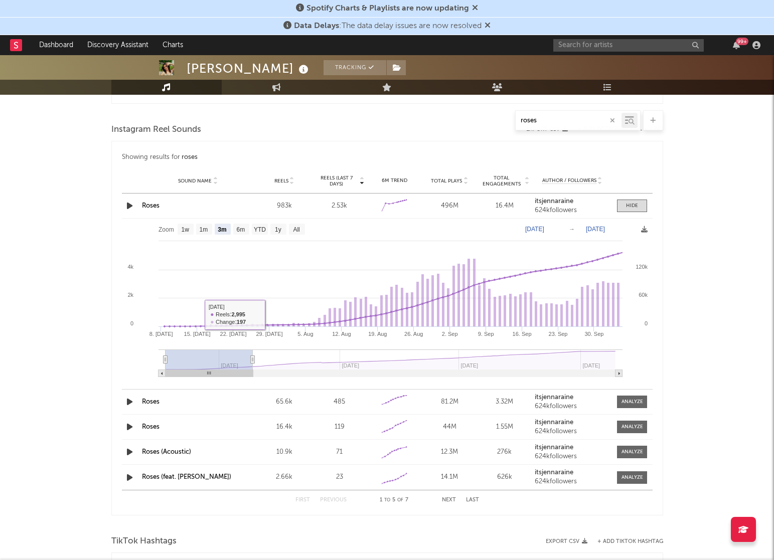
click at [184, 404] on div "Roses" at bounding box center [198, 402] width 112 height 10
drag, startPoint x: 548, startPoint y: 121, endPoint x: 476, endPoint y: 118, distance: 71.8
click at [477, 120] on div "roses" at bounding box center [387, 120] width 552 height 20
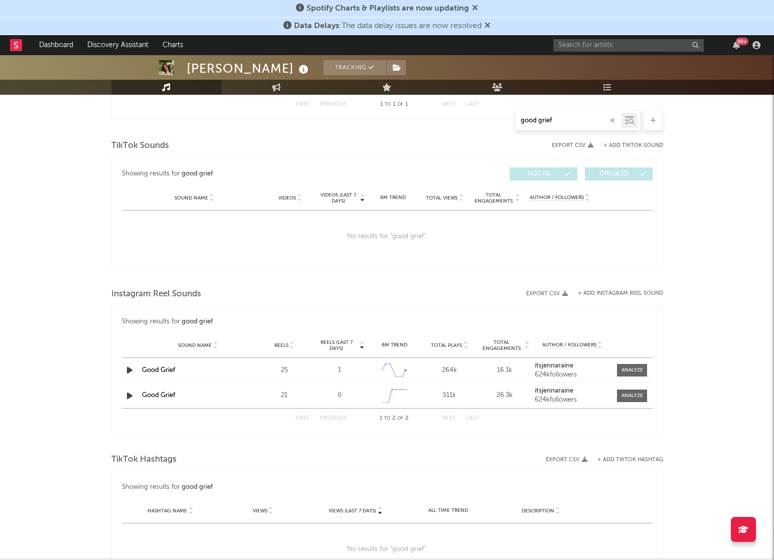
scroll to position [476, 0]
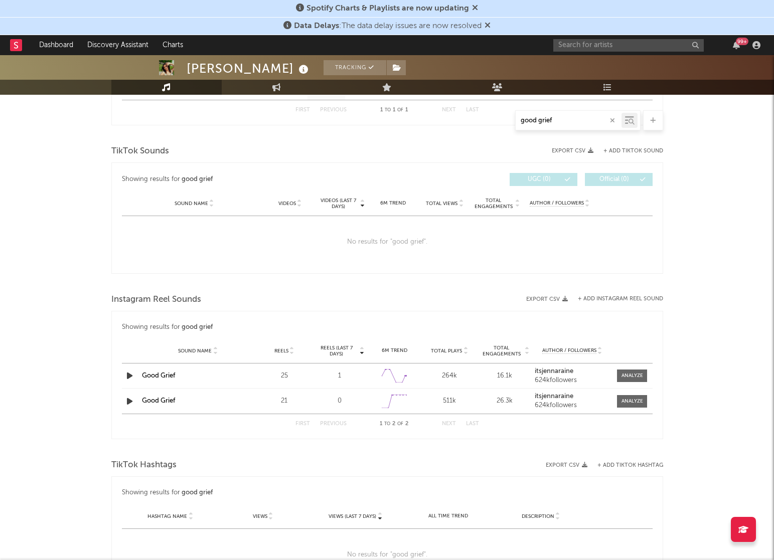
type input "good grief"
click at [163, 397] on div "Good Grief" at bounding box center [198, 401] width 112 height 10
click at [150, 380] on div "Good Grief" at bounding box center [198, 376] width 112 height 10
click at [149, 380] on div "Good Grief" at bounding box center [198, 376] width 112 height 10
click at [149, 373] on link "Good Grief" at bounding box center [158, 376] width 33 height 7
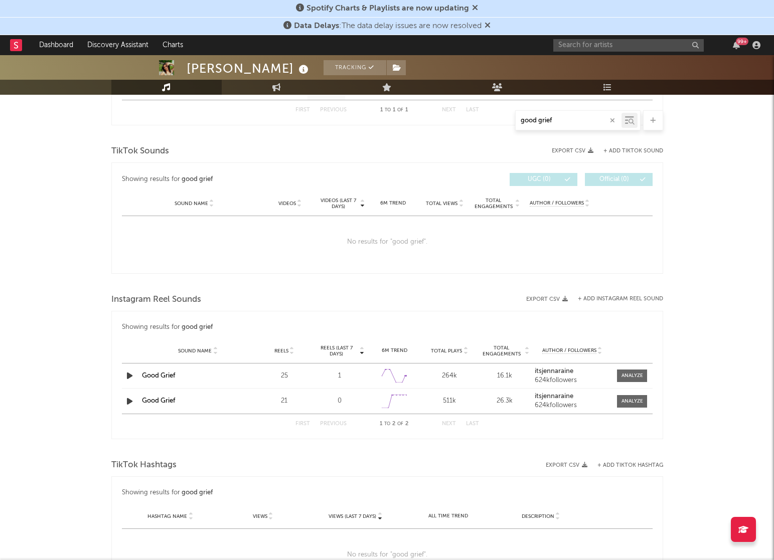
click at [165, 395] on div "Sound Name Good Grief Reels 21 Reels (last 7 days) 0 6M Trend Created with High…" at bounding box center [387, 401] width 531 height 25
click at [165, 381] on div "Sound Name Good Grief Reels 25 Reels (last 7 days) 1 6M Trend Created with High…" at bounding box center [387, 376] width 531 height 25
click at [621, 373] on div at bounding box center [632, 376] width 22 height 8
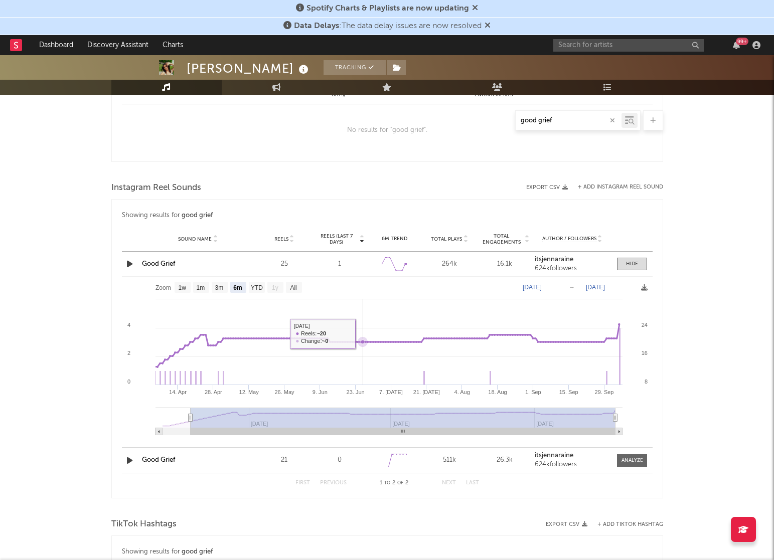
scroll to position [603, 0]
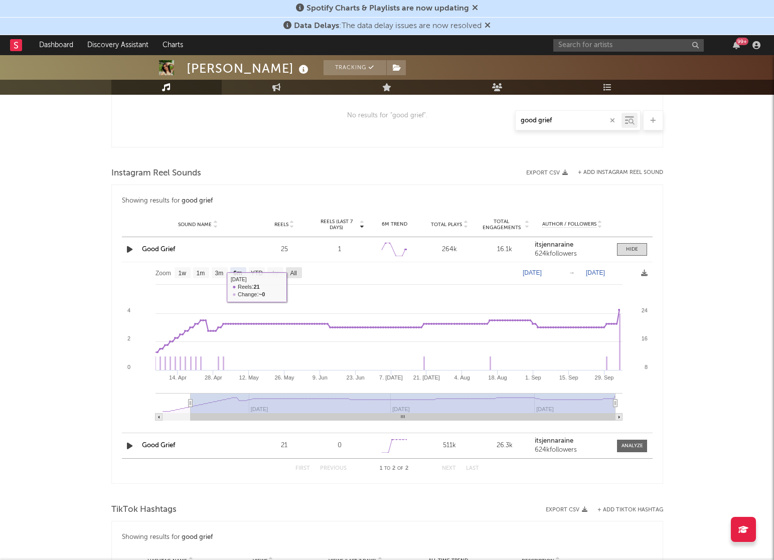
click at [295, 276] on text "All" at bounding box center [293, 273] width 7 height 7
select select "All"
type input "[DATE]"
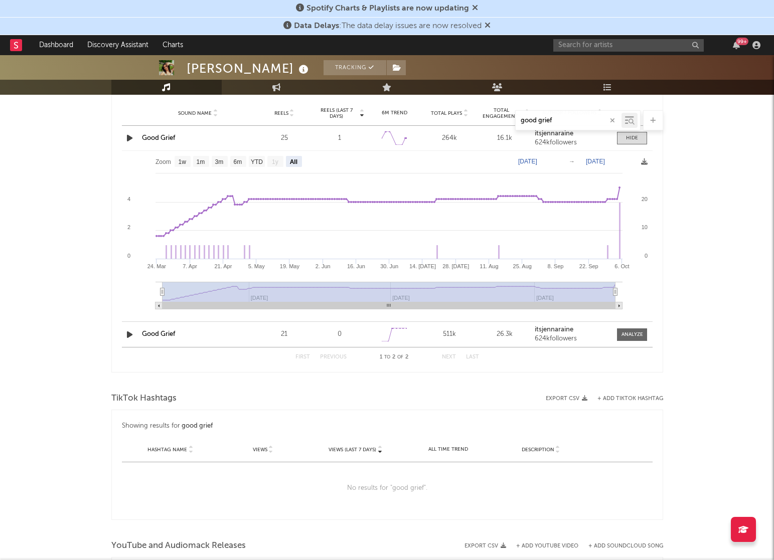
scroll to position [682, 0]
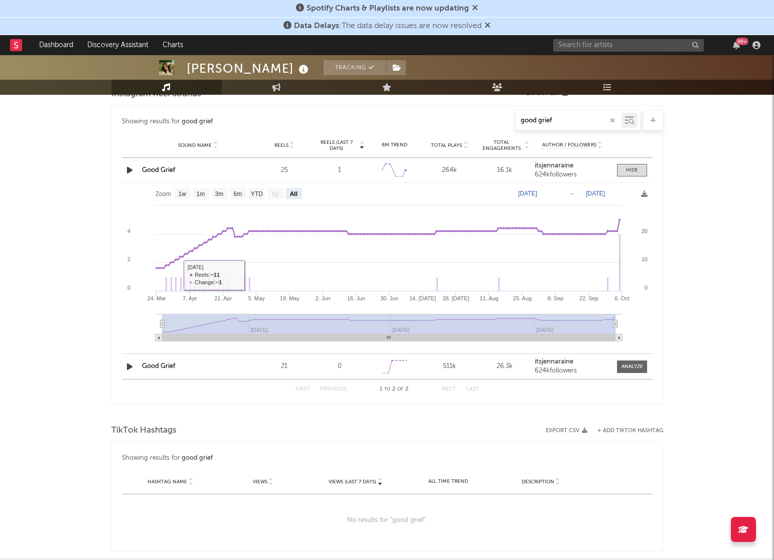
click at [157, 370] on div "Good Grief" at bounding box center [198, 367] width 112 height 10
click at [158, 365] on link "Good Grief" at bounding box center [158, 366] width 33 height 7
click at [621, 364] on div at bounding box center [632, 367] width 22 height 8
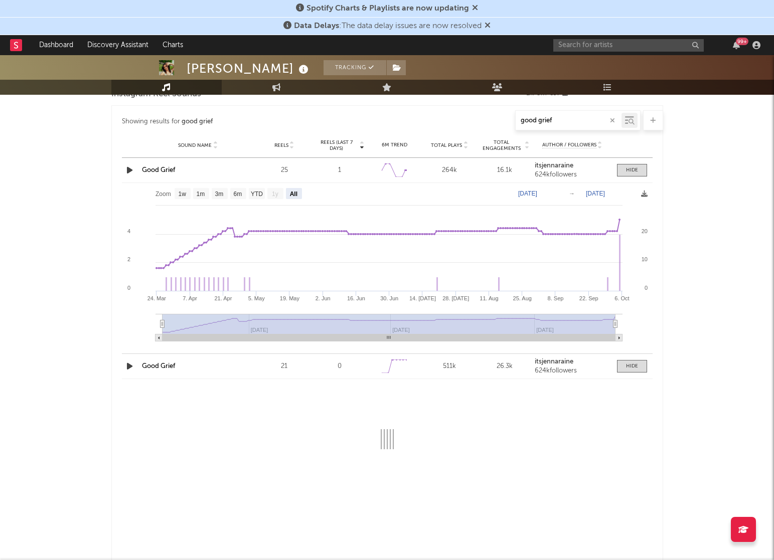
select select "6m"
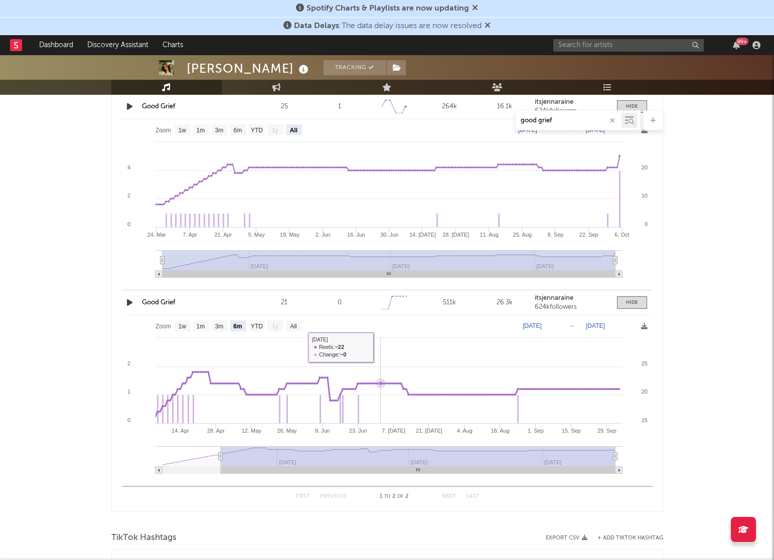
scroll to position [755, 0]
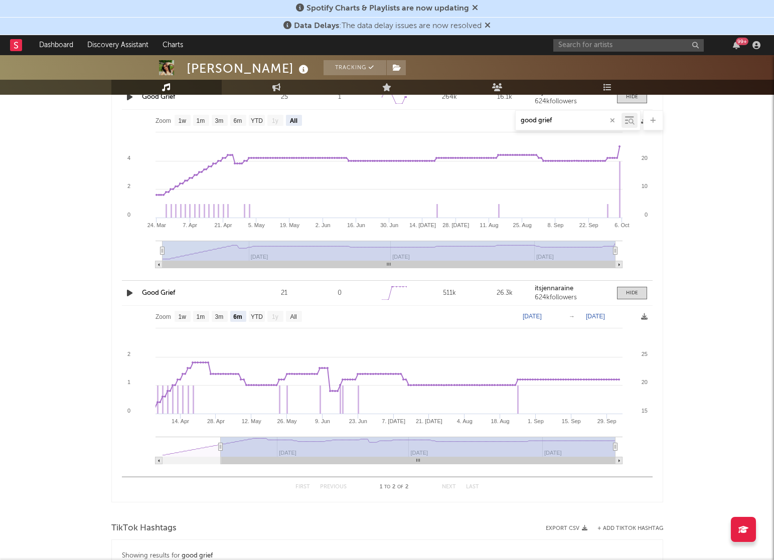
click at [609, 122] on button "button" at bounding box center [612, 121] width 8 height 10
click at [571, 118] on input "text" at bounding box center [569, 121] width 106 height 8
type input "w"
select select "1w"
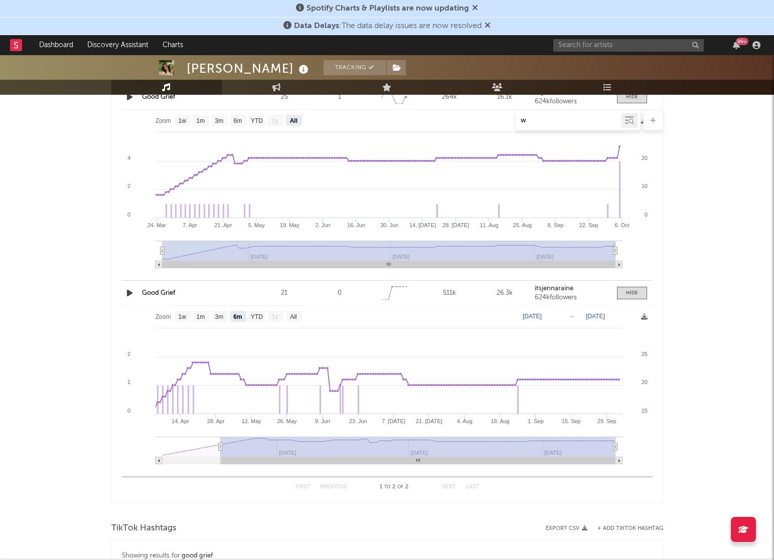
select select "6m"
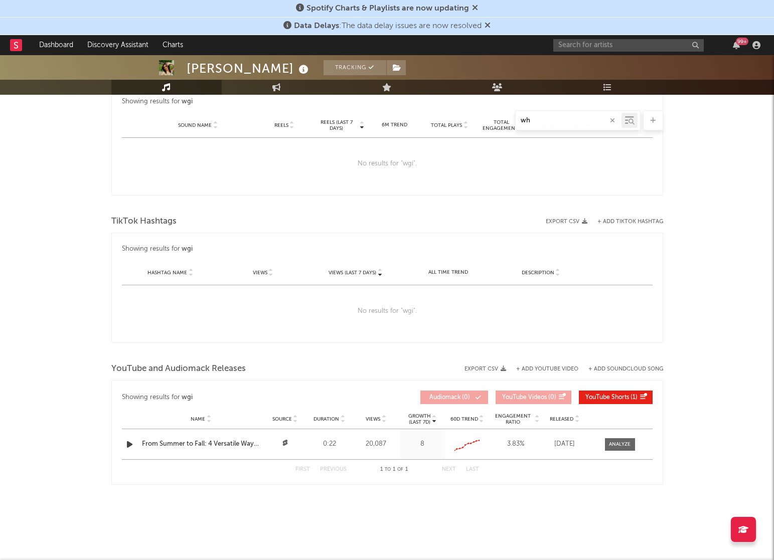
type input "who"
select select "1w"
select select "6m"
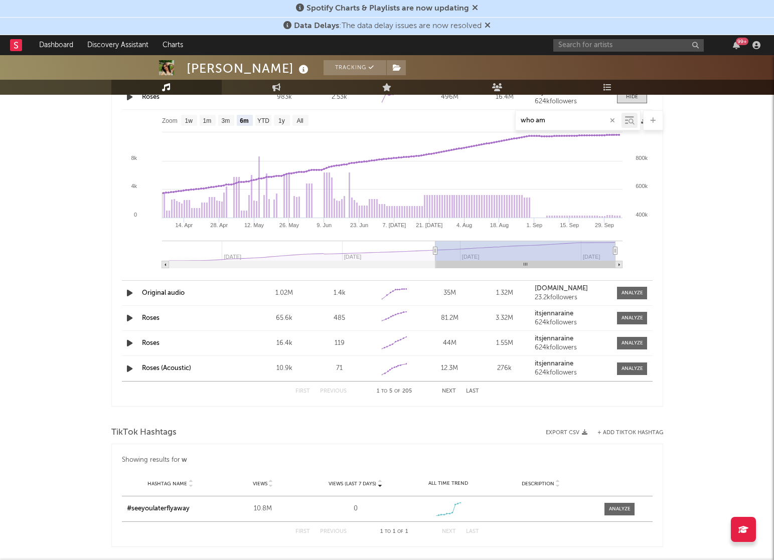
type input "who am"
select select "1w"
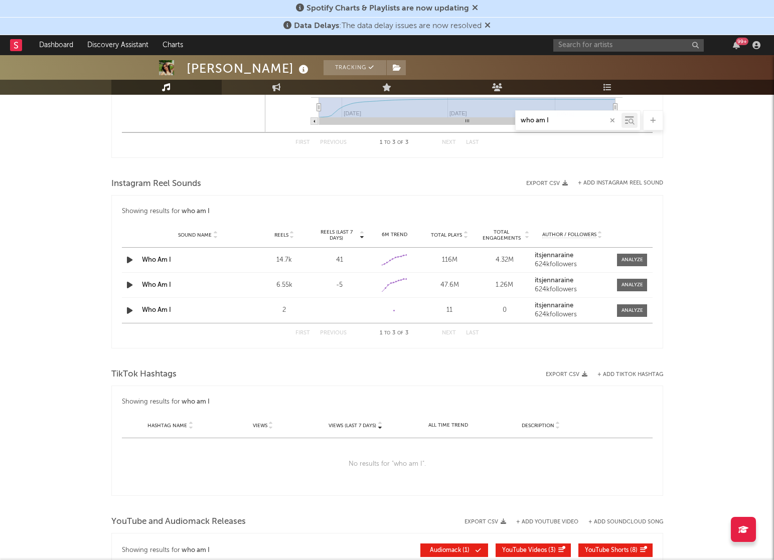
scroll to position [1186, 0]
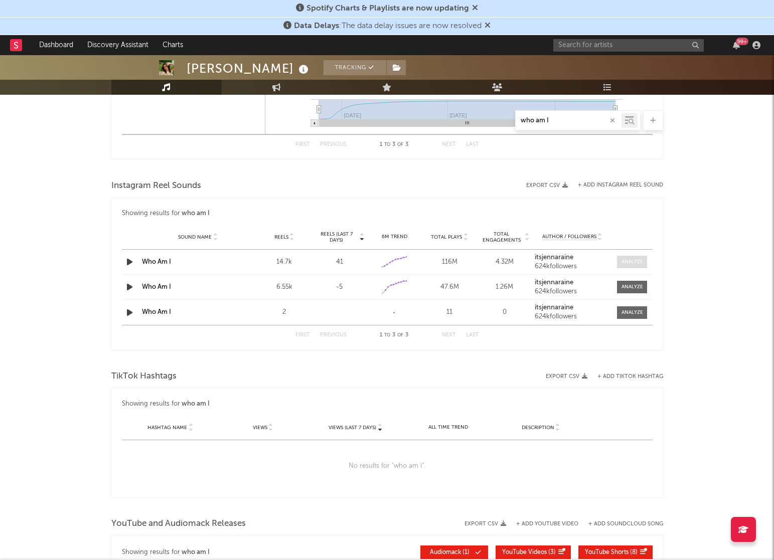
type input "who am I"
click at [621, 262] on div at bounding box center [632, 262] width 22 height 8
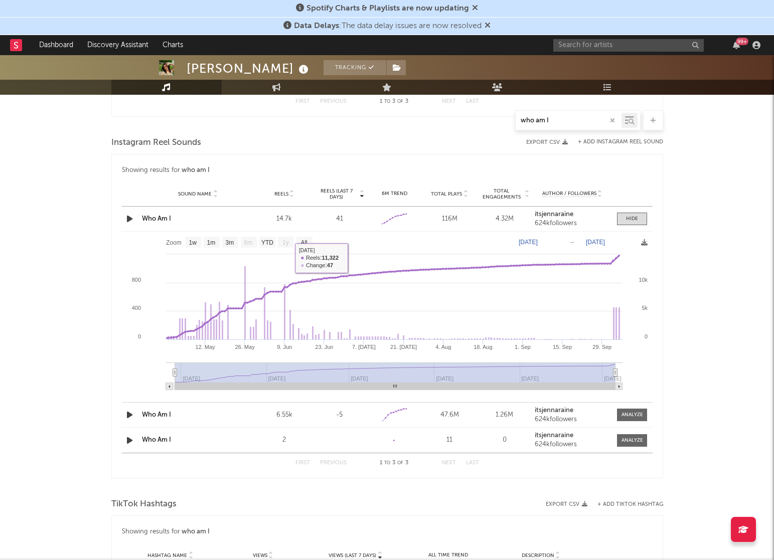
scroll to position [1234, 0]
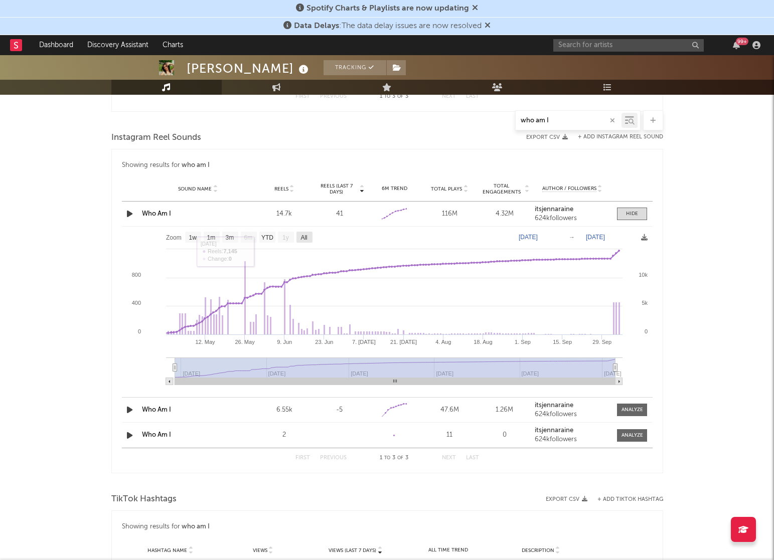
click at [303, 241] on g "All" at bounding box center [304, 237] width 16 height 11
click at [302, 241] on rect at bounding box center [304, 237] width 16 height 11
select select "All"
click at [621, 415] on span at bounding box center [632, 410] width 30 height 13
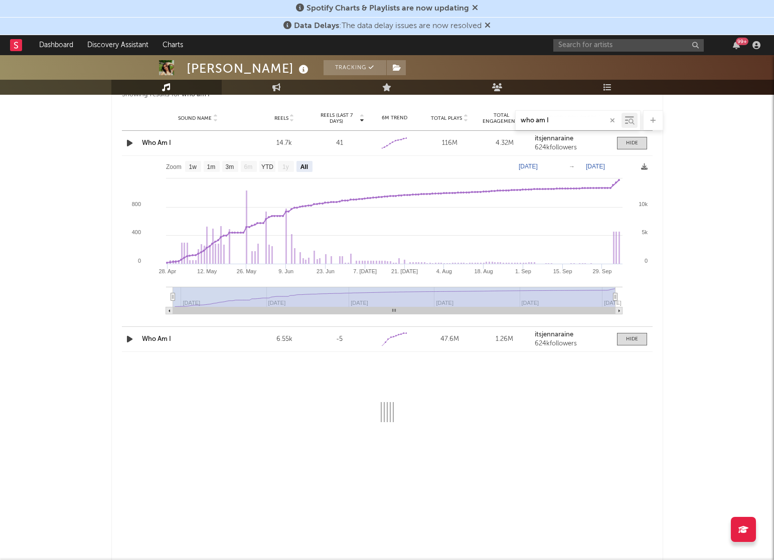
scroll to position [1317, 0]
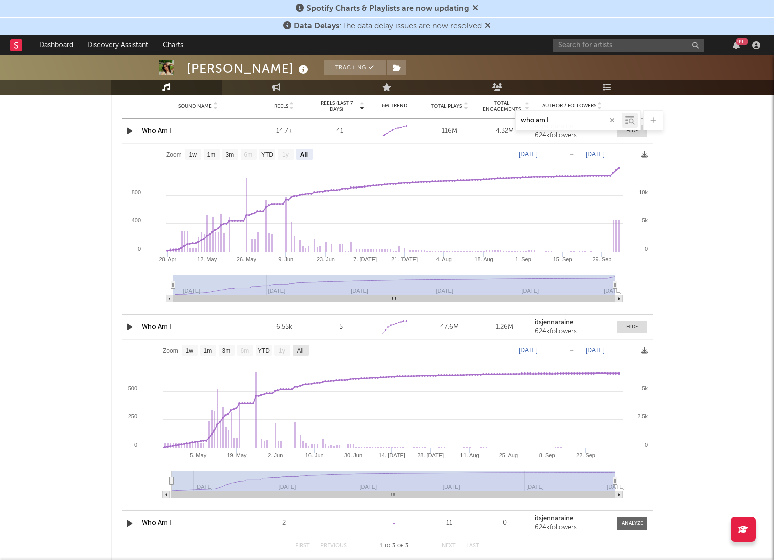
click at [301, 349] on text "All" at bounding box center [300, 351] width 7 height 7
select select "All"
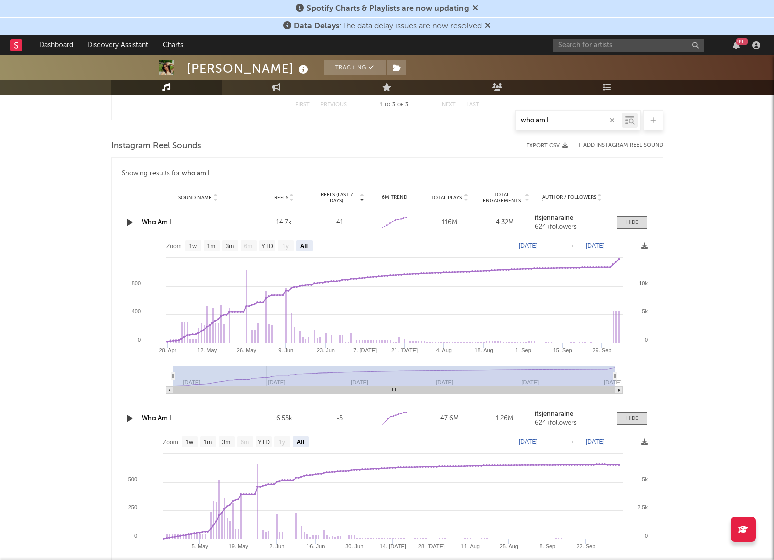
scroll to position [1258, 0]
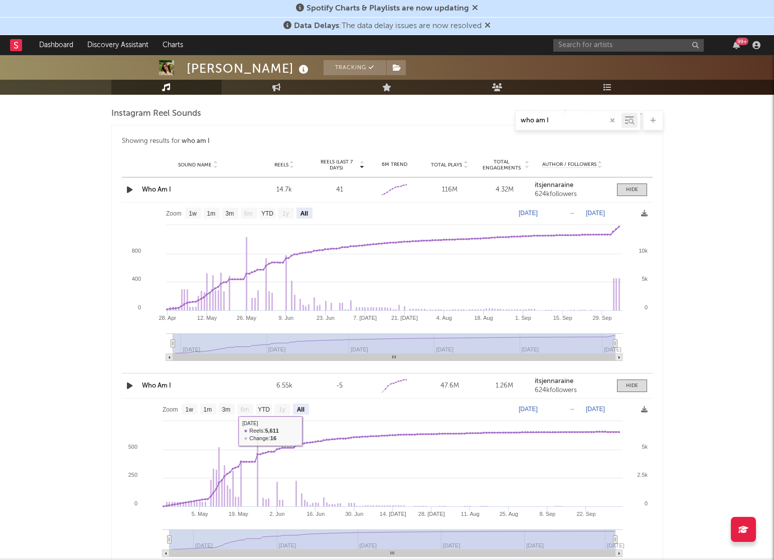
click at [614, 414] on rect at bounding box center [387, 481] width 531 height 165
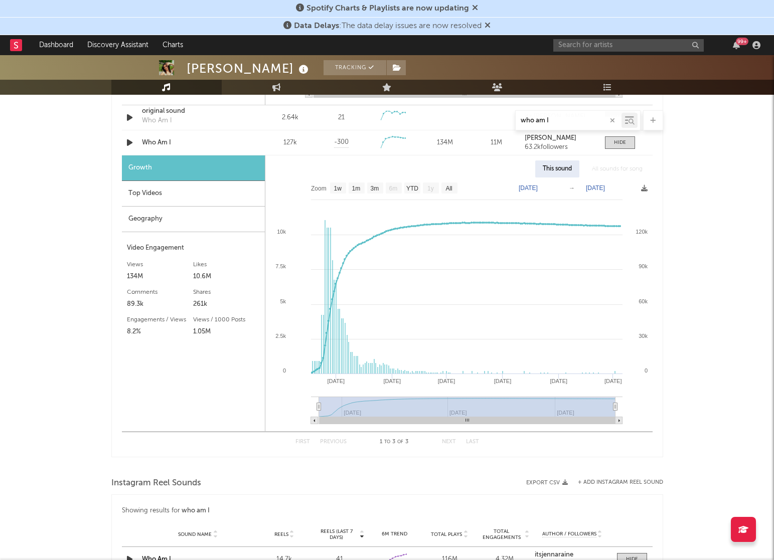
scroll to position [687, 0]
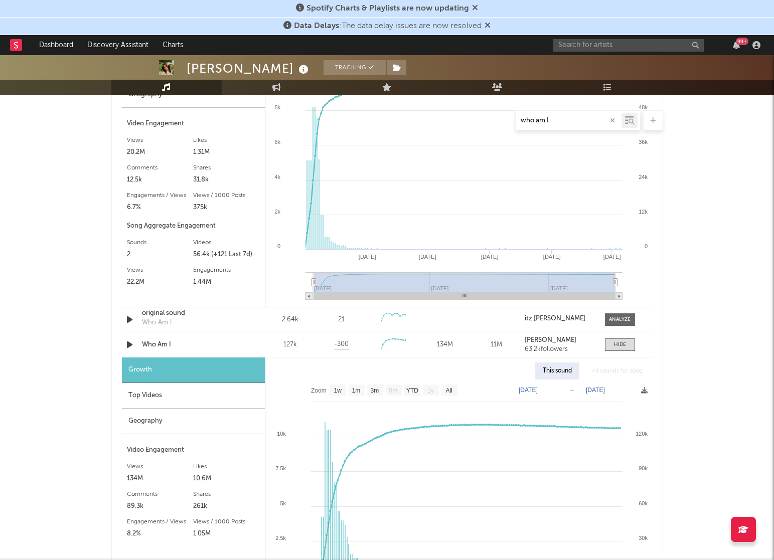
drag, startPoint x: 556, startPoint y: 121, endPoint x: 452, endPoint y: 119, distance: 103.8
click at [453, 119] on div "who am I" at bounding box center [387, 120] width 552 height 20
type input "roses"
select select "1w"
select select "6m"
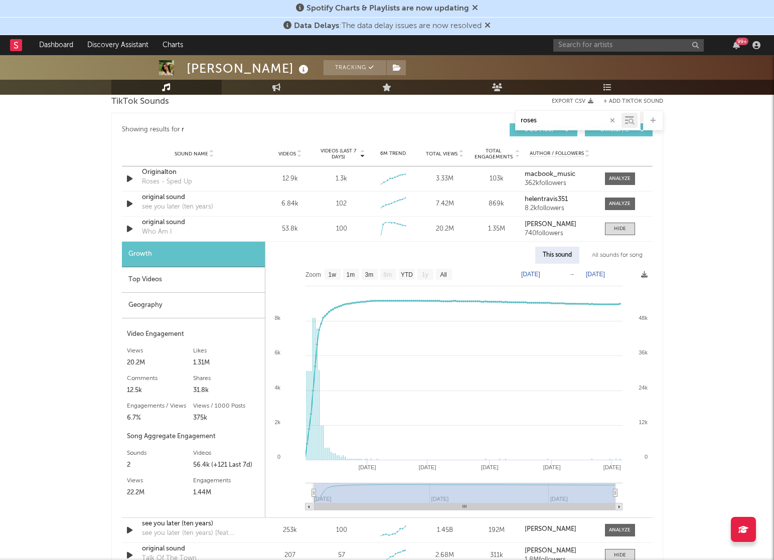
scroll to position [847, 0]
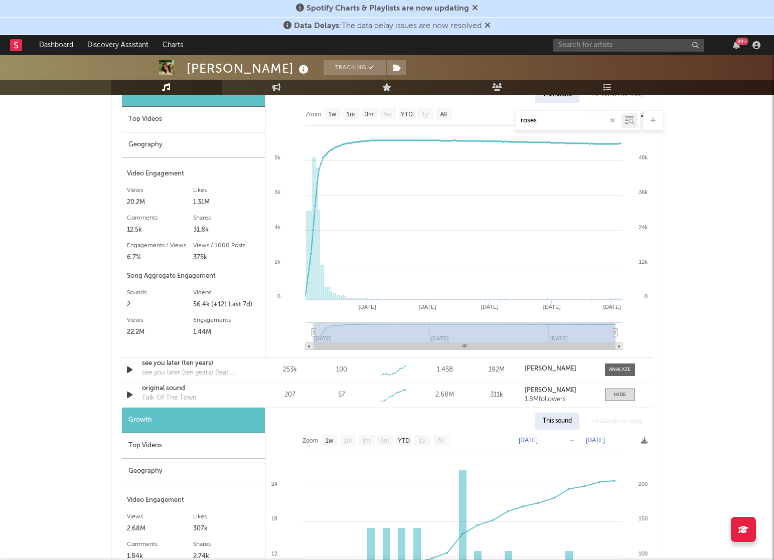
select select "6m"
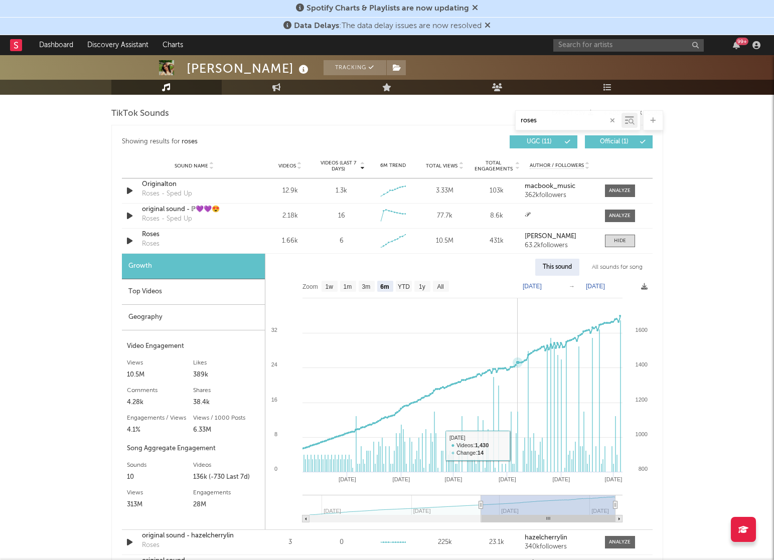
scroll to position [676, 0]
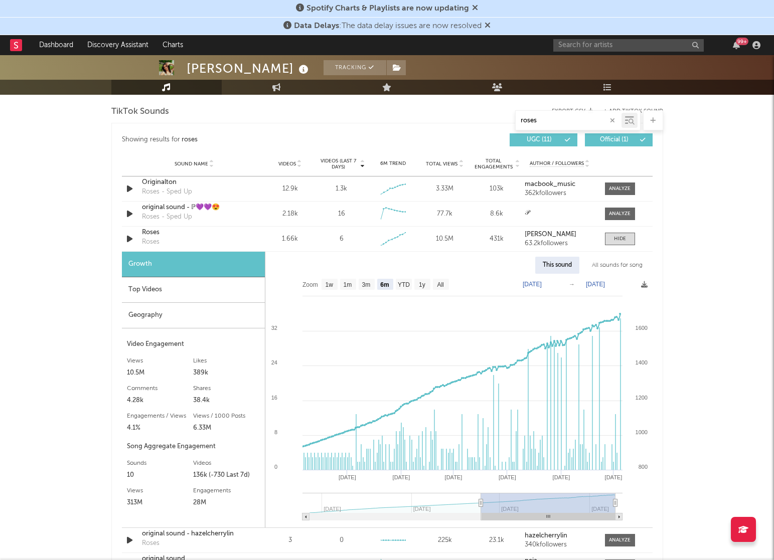
type input "roses"
click at [621, 264] on div "All sounds for song" at bounding box center [617, 265] width 66 height 17
select select "1w"
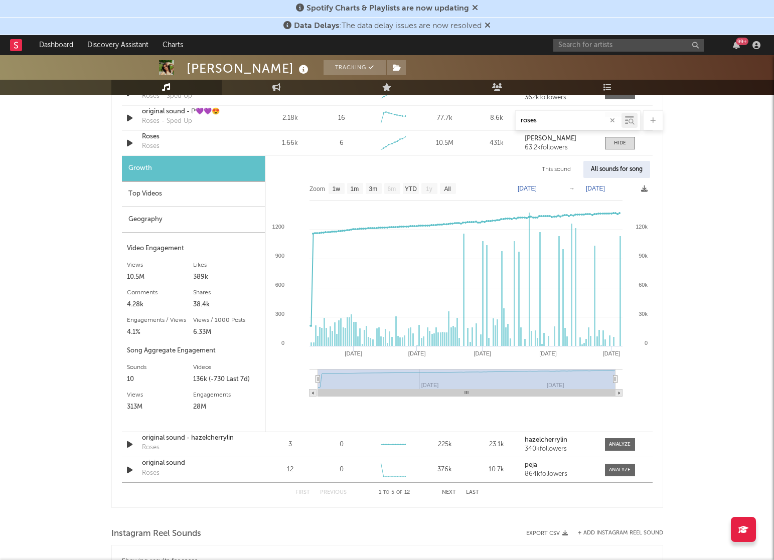
scroll to position [775, 0]
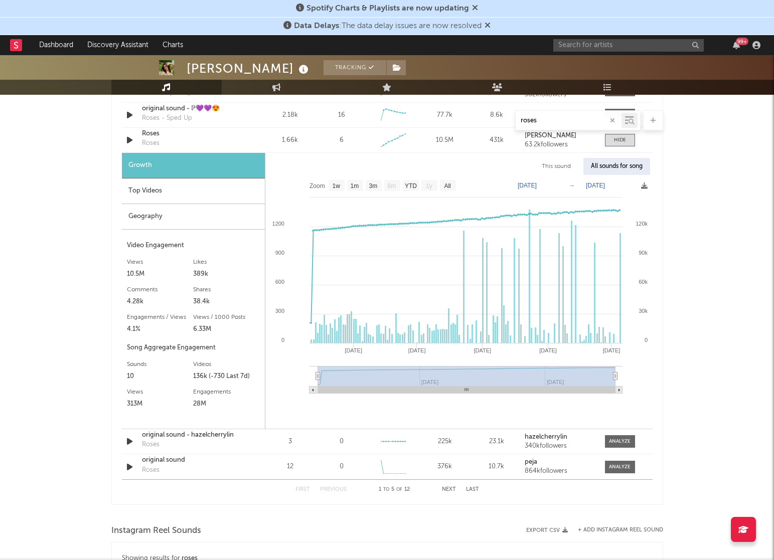
click at [140, 403] on div "313M" at bounding box center [160, 404] width 67 height 12
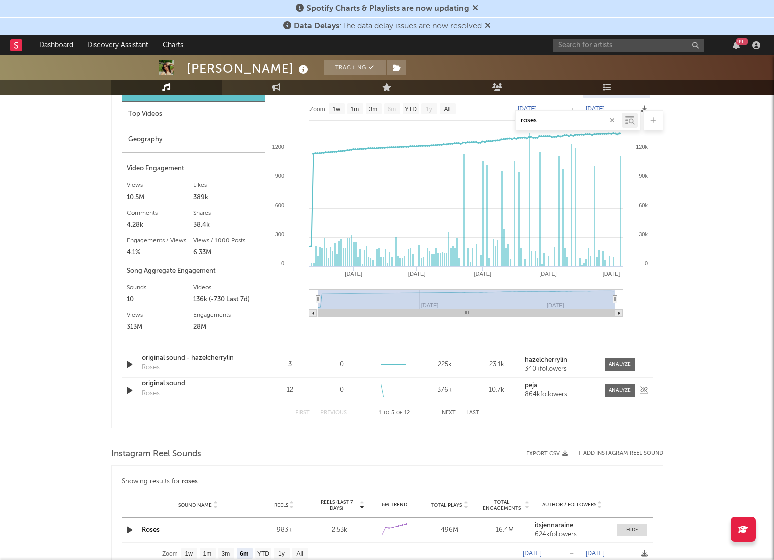
scroll to position [855, 0]
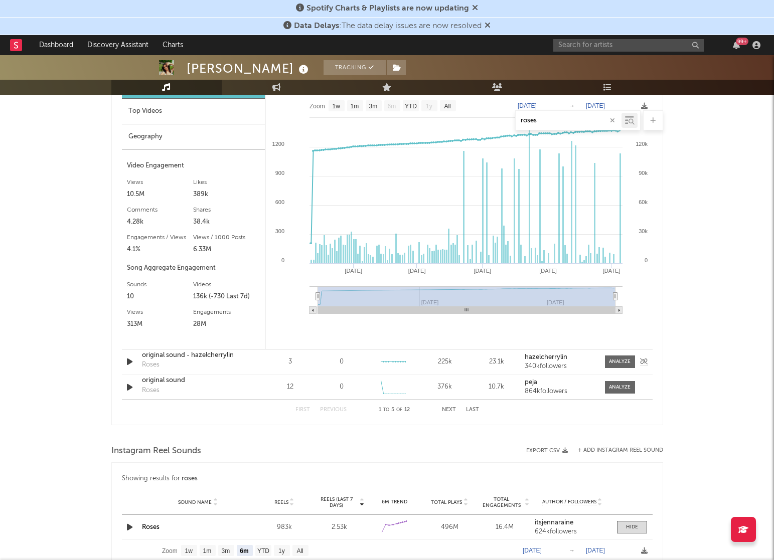
click at [218, 360] on div "original sound - hazelcherrylin" at bounding box center [194, 356] width 105 height 10
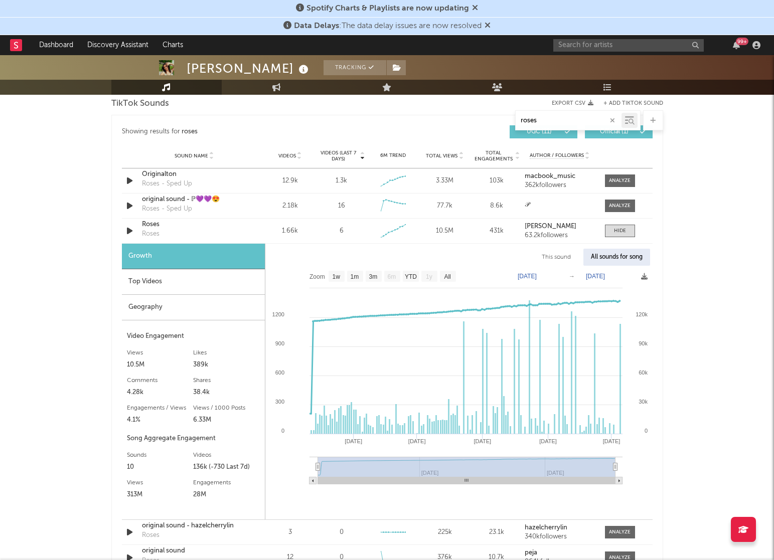
scroll to position [686, 0]
click at [542, 120] on input "roses" at bounding box center [569, 121] width 106 height 8
click at [543, 120] on input "roses" at bounding box center [569, 121] width 106 height 8
drag, startPoint x: 537, startPoint y: 121, endPoint x: 492, endPoint y: 117, distance: 44.8
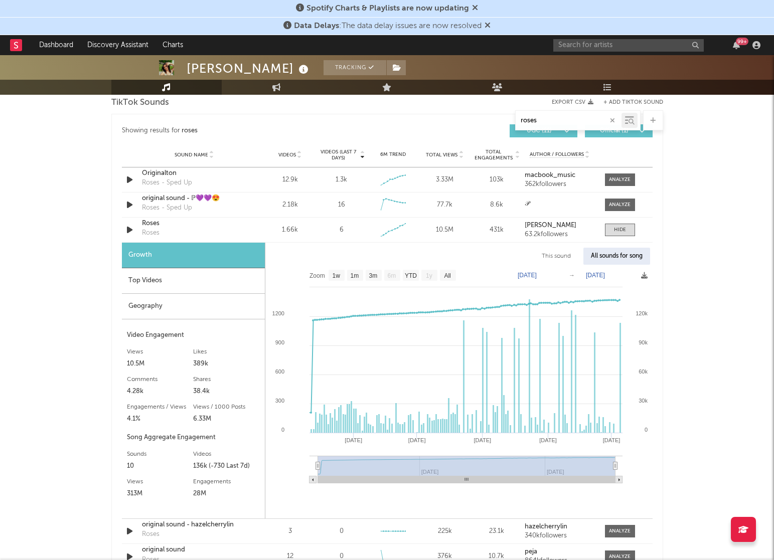
click at [492, 120] on div "roses" at bounding box center [387, 120] width 552 height 20
type input "who a"
select select "1w"
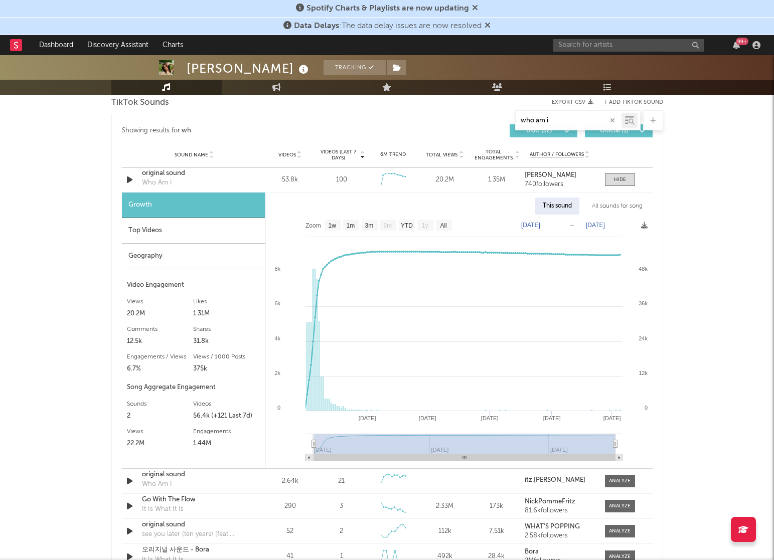
type input "who am i"
select select "1w"
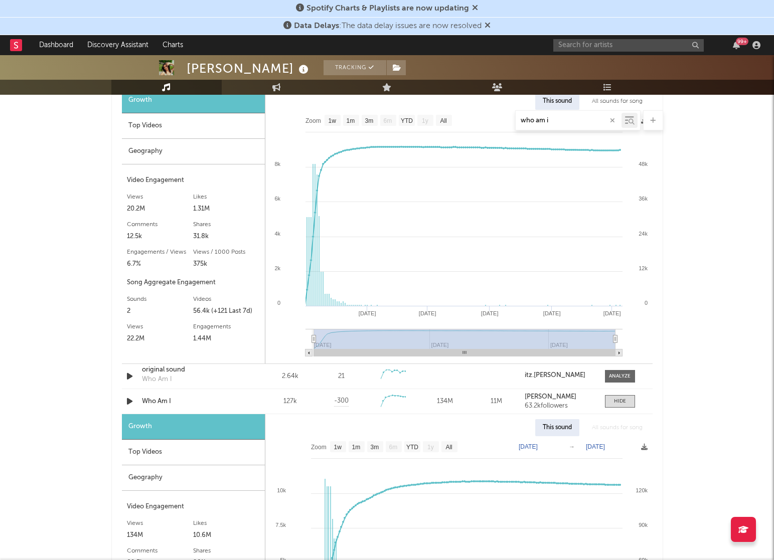
scroll to position [642, 0]
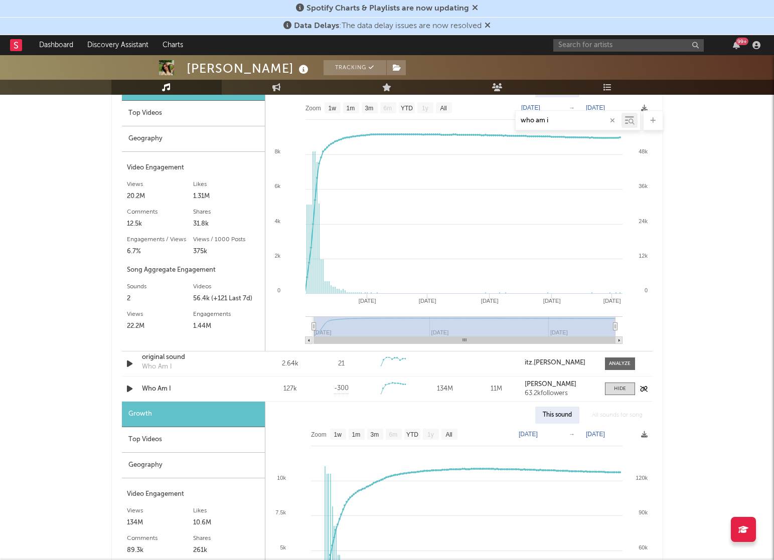
type input "who am i"
click at [165, 391] on div "Who Am I" at bounding box center [194, 389] width 105 height 10
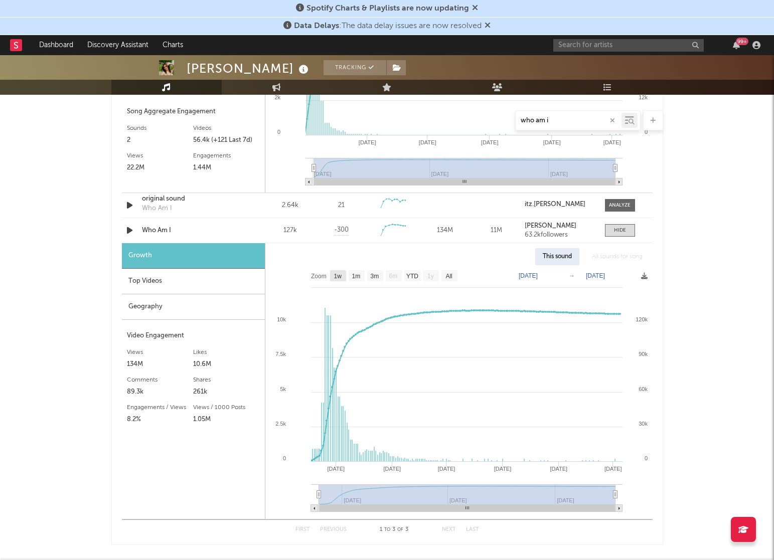
scroll to position [860, 0]
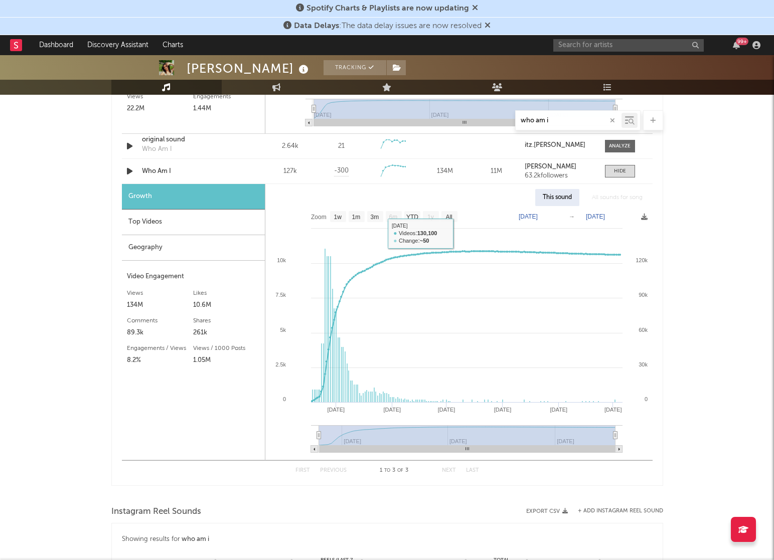
click at [618, 193] on div "All sounds for song" at bounding box center [617, 197] width 66 height 17
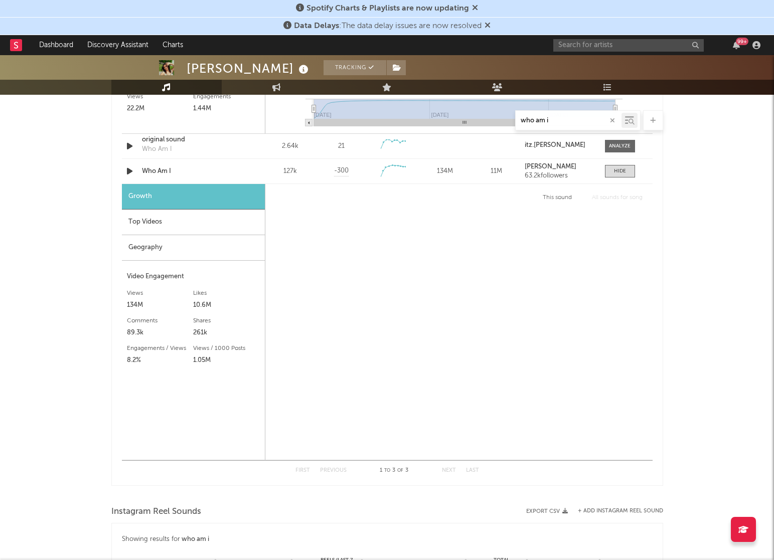
click at [225, 292] on div "Likes" at bounding box center [226, 293] width 67 height 12
click at [201, 186] on div "Growth" at bounding box center [193, 197] width 143 height 26
click at [201, 170] on div "Who Am I" at bounding box center [194, 171] width 105 height 10
click at [207, 174] on div "Who Am I" at bounding box center [194, 171] width 105 height 10
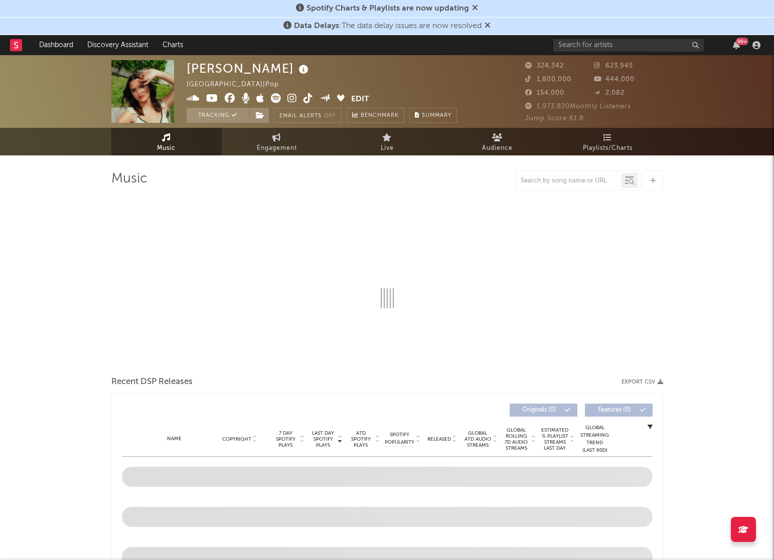
select select "6m"
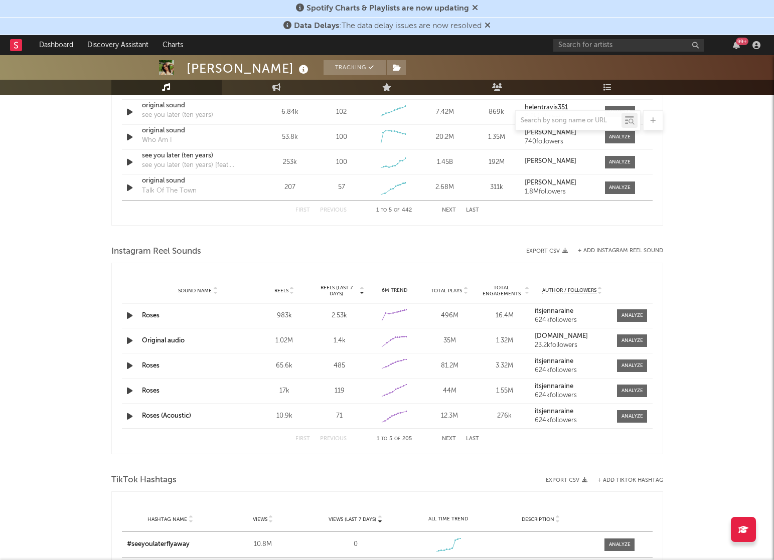
scroll to position [780, 0]
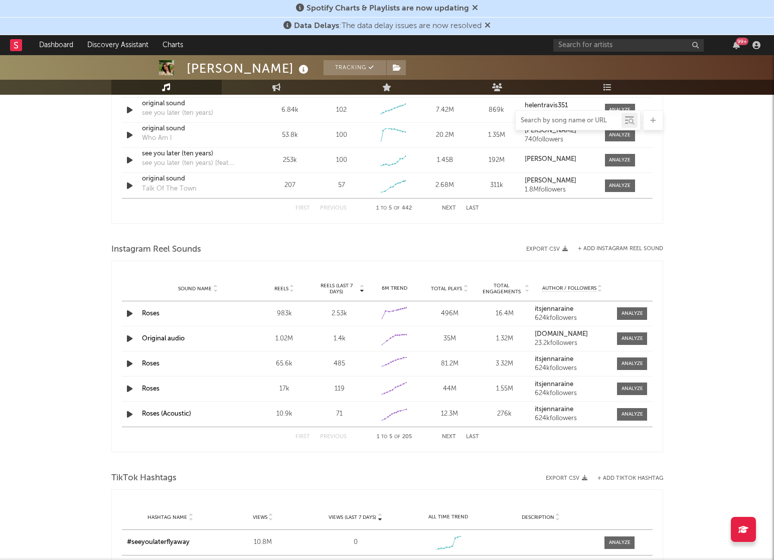
click at [551, 121] on input "text" at bounding box center [569, 121] width 106 height 8
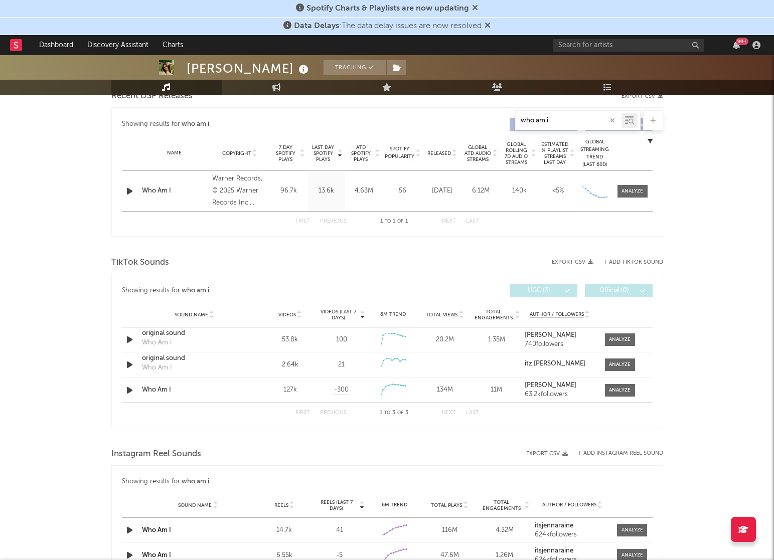
scroll to position [365, 0]
type input "who am i"
click at [621, 388] on div at bounding box center [620, 391] width 22 height 8
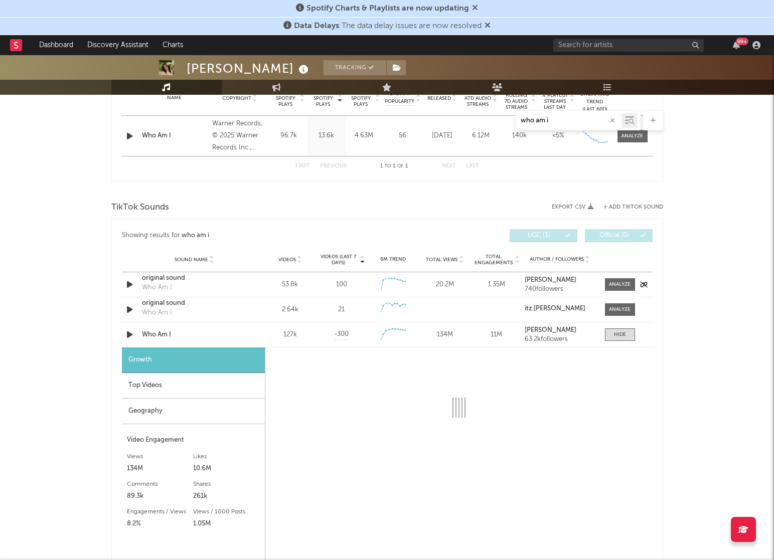
select select "1w"
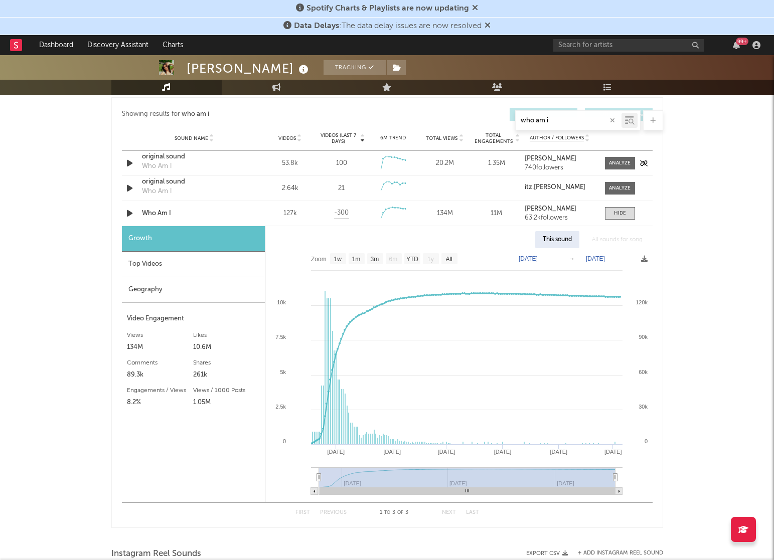
scroll to position [543, 0]
click at [613, 190] on div at bounding box center [620, 188] width 22 height 8
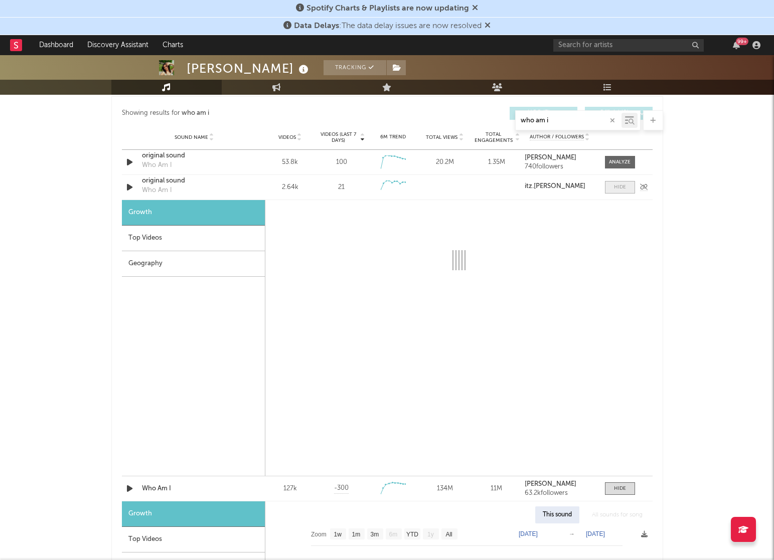
select select "1w"
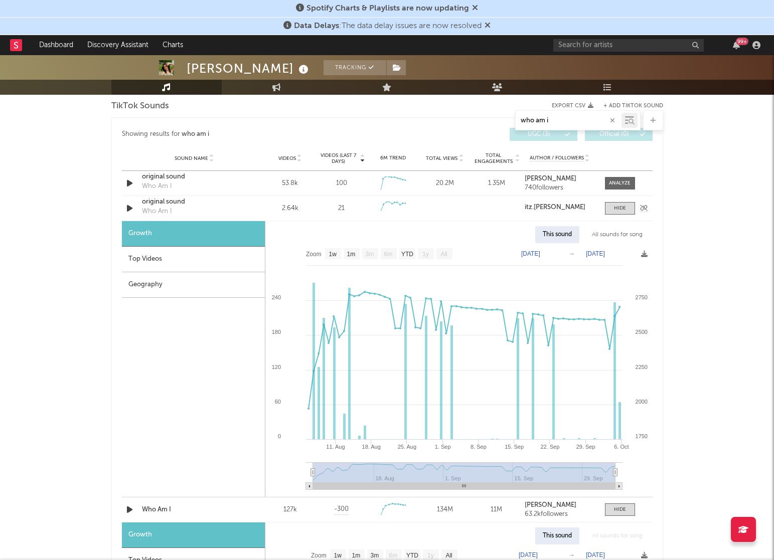
scroll to position [523, 0]
click at [621, 208] on div at bounding box center [620, 208] width 12 height 8
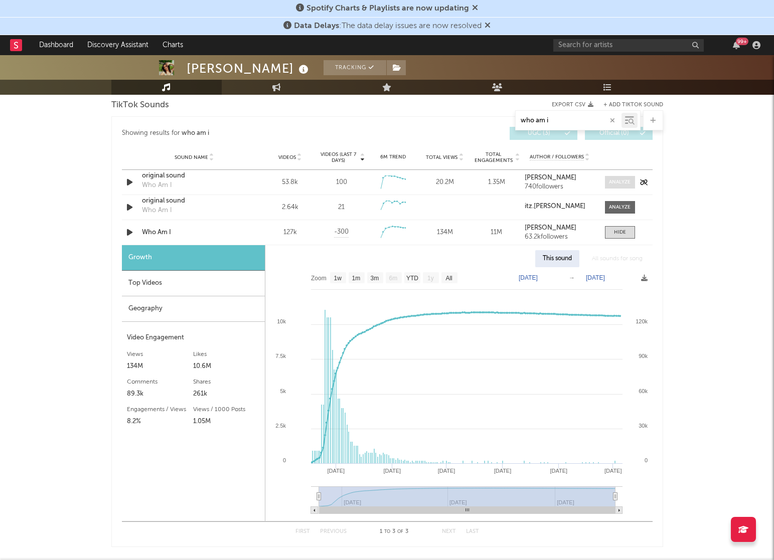
click at [621, 179] on div at bounding box center [620, 183] width 22 height 8
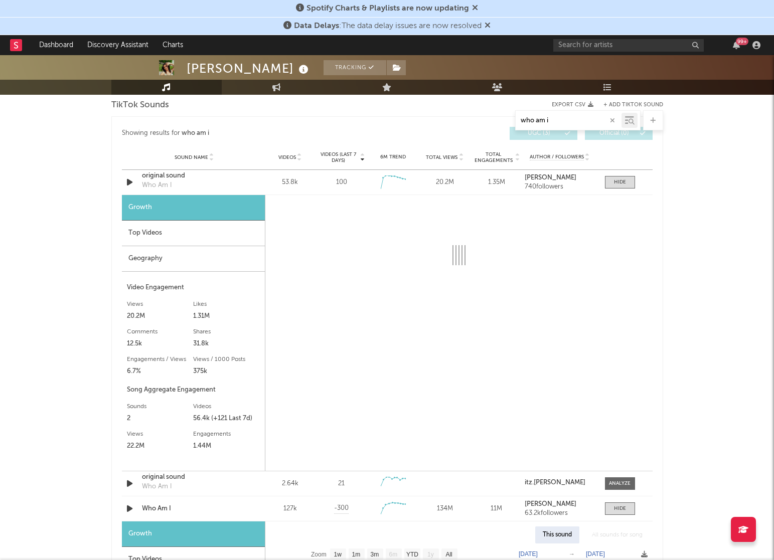
scroll to position [523, 0]
select select "1w"
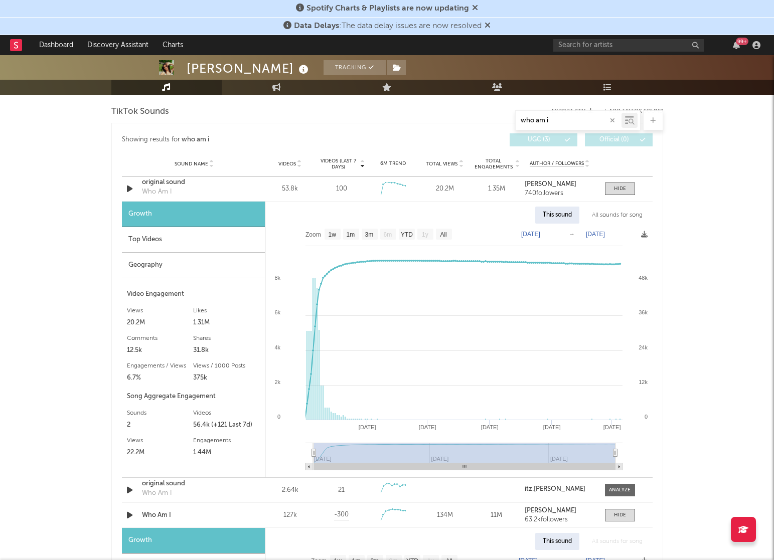
scroll to position [488, 0]
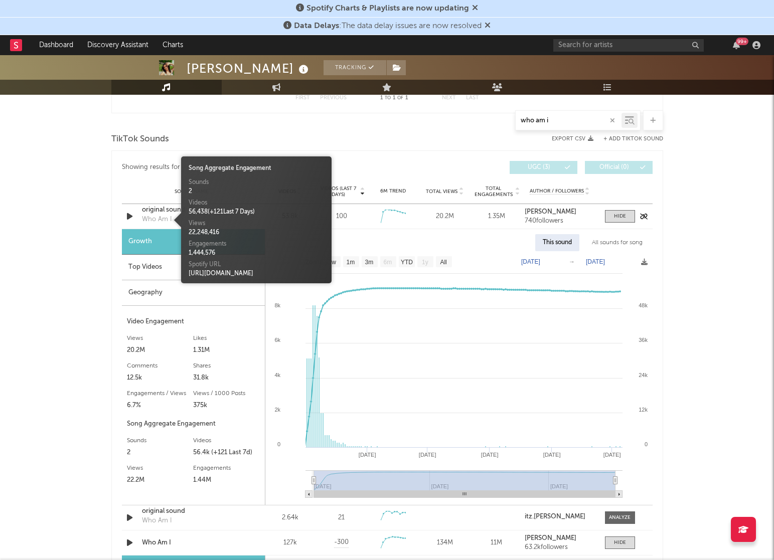
click at [168, 220] on div "Who Am I" at bounding box center [157, 220] width 30 height 10
click at [148, 221] on div "Who Am I" at bounding box center [157, 220] width 30 height 10
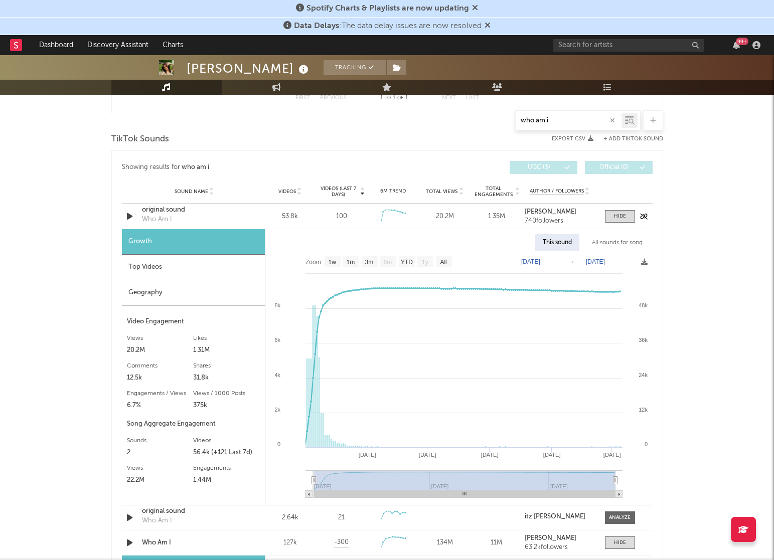
click at [151, 209] on div "original sound" at bounding box center [194, 210] width 105 height 10
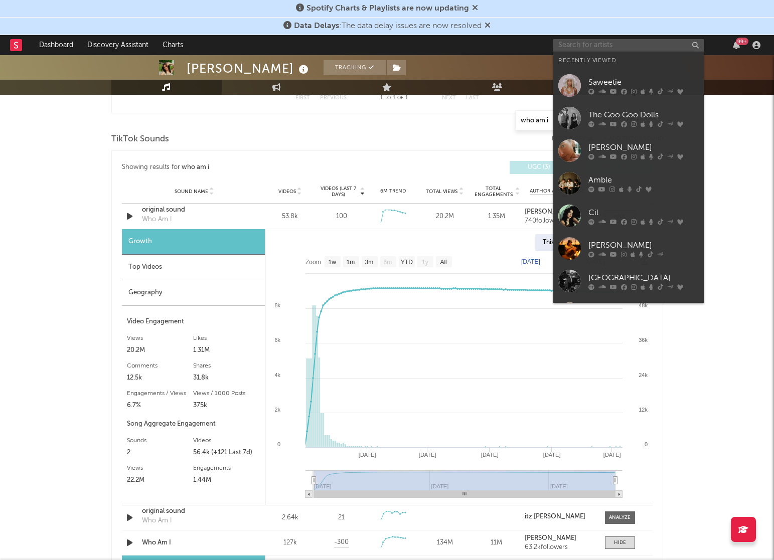
click at [575, 50] on input "text" at bounding box center [628, 45] width 150 height 13
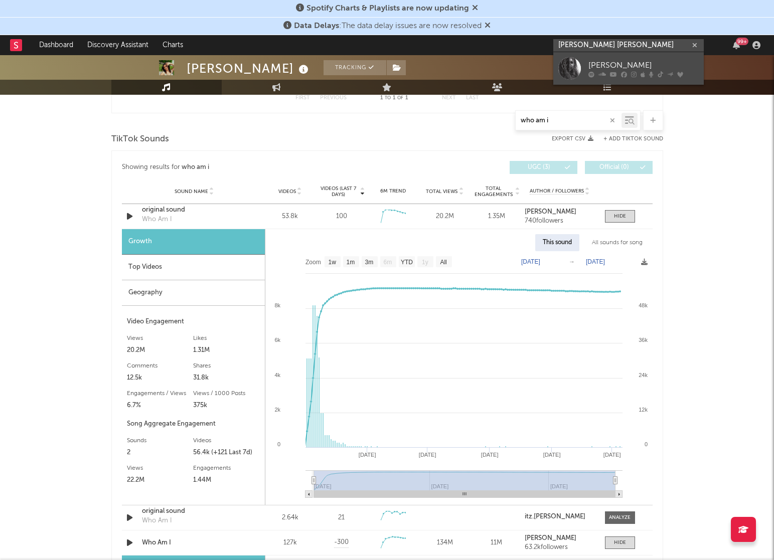
type input "justine sk"
click at [593, 67] on div "Justine Skye" at bounding box center [643, 65] width 110 height 12
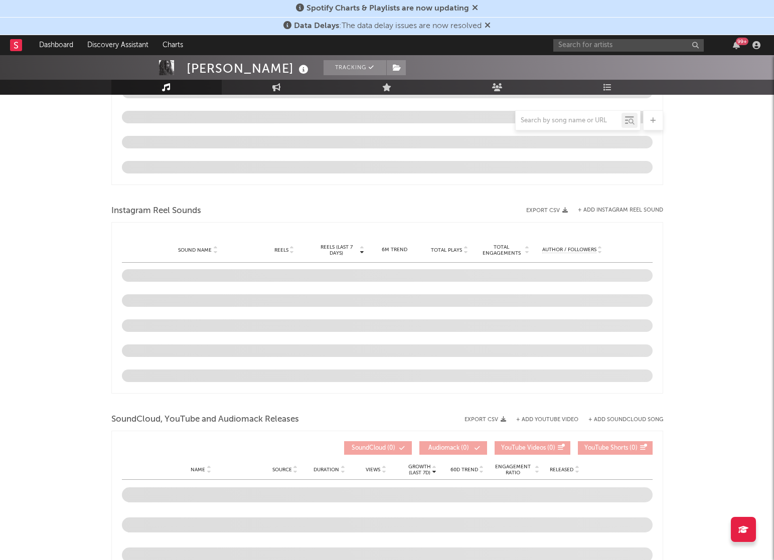
scroll to position [779, 0]
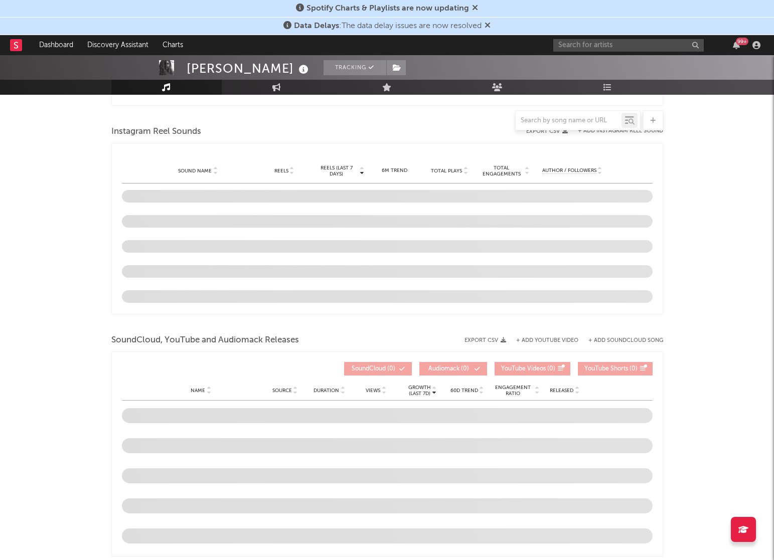
select select "6m"
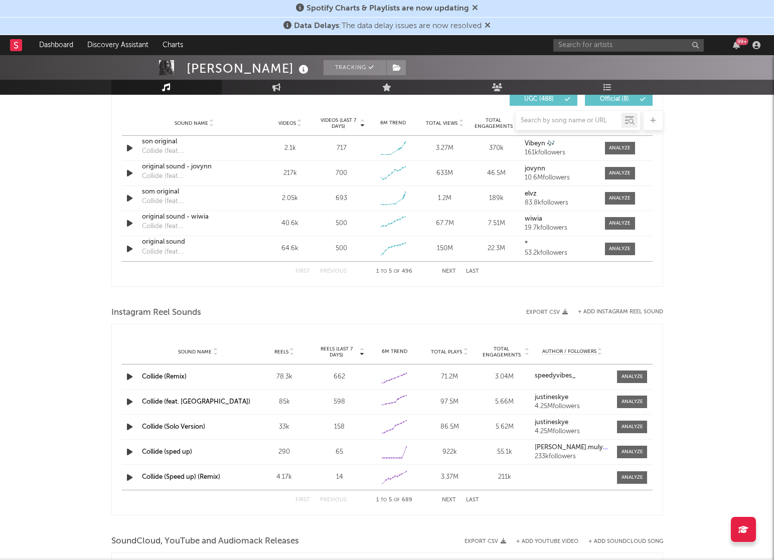
scroll to position [720, 0]
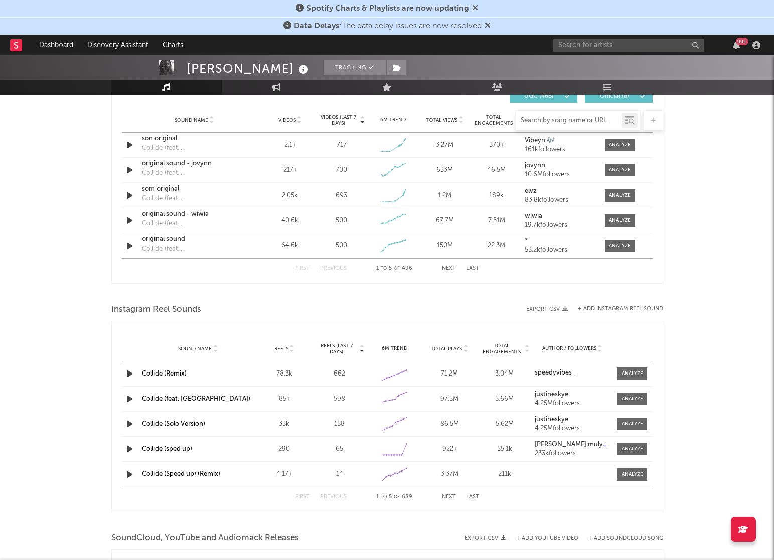
click at [531, 121] on input "text" at bounding box center [569, 121] width 106 height 8
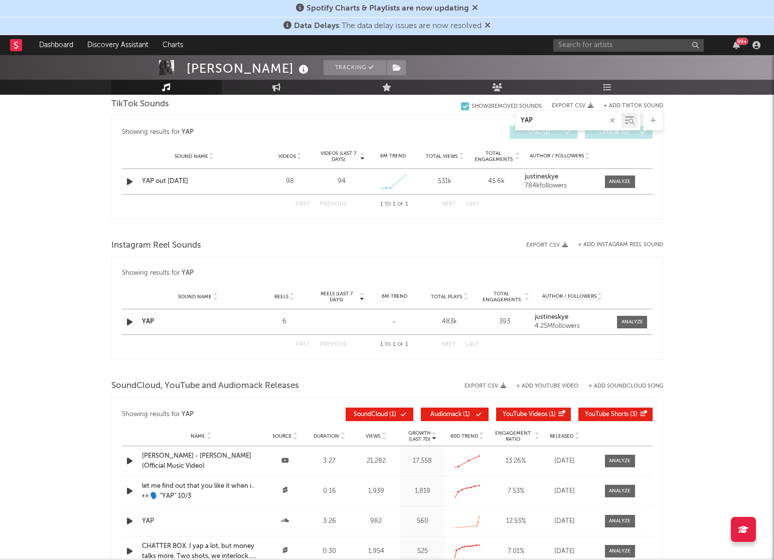
scroll to position [521, 0]
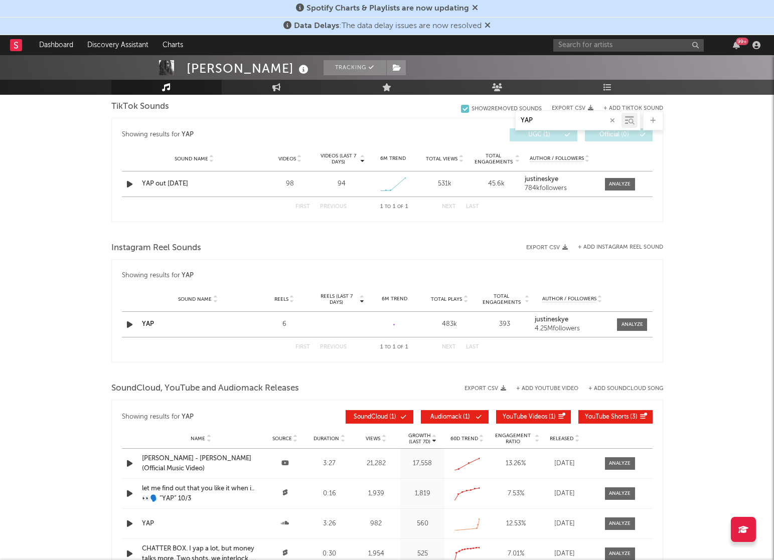
type input "YAP"
click at [182, 323] on div "YAP" at bounding box center [198, 324] width 112 height 10
click at [153, 326] on link "YAP" at bounding box center [148, 324] width 12 height 7
